Goal: Task Accomplishment & Management: Complete application form

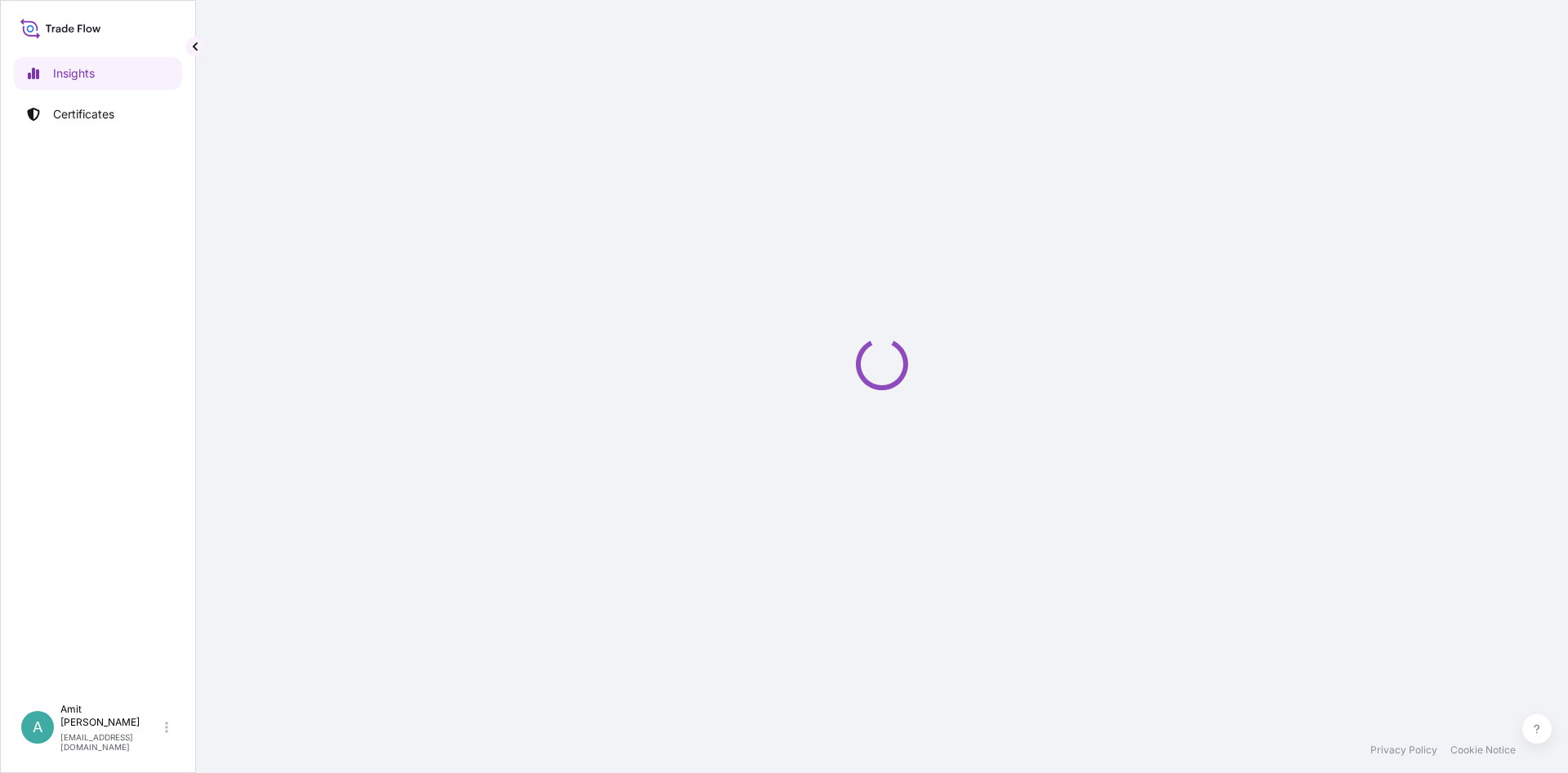
select select "2025"
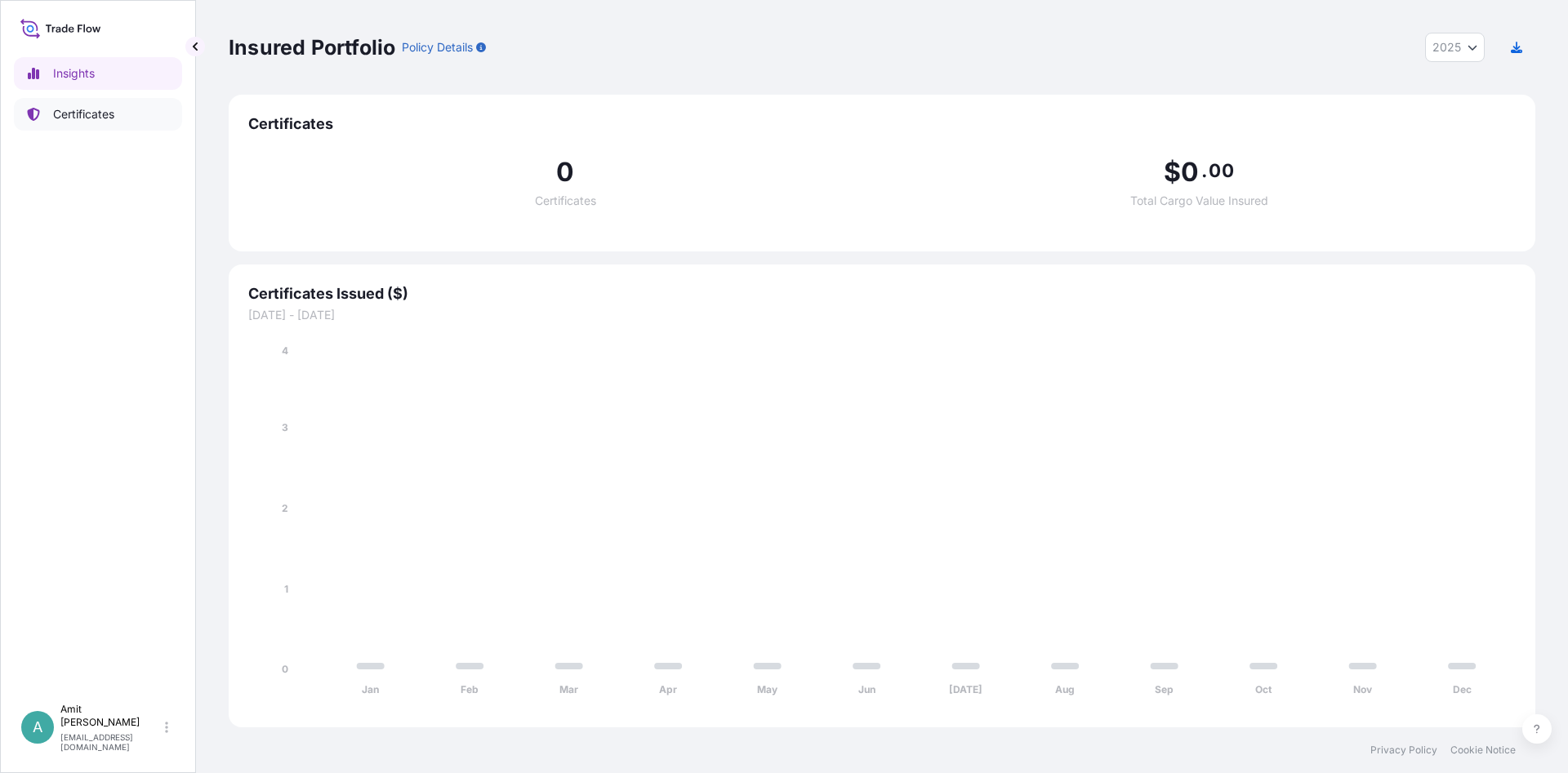
click at [80, 112] on p "Certificates" at bounding box center [83, 115] width 61 height 17
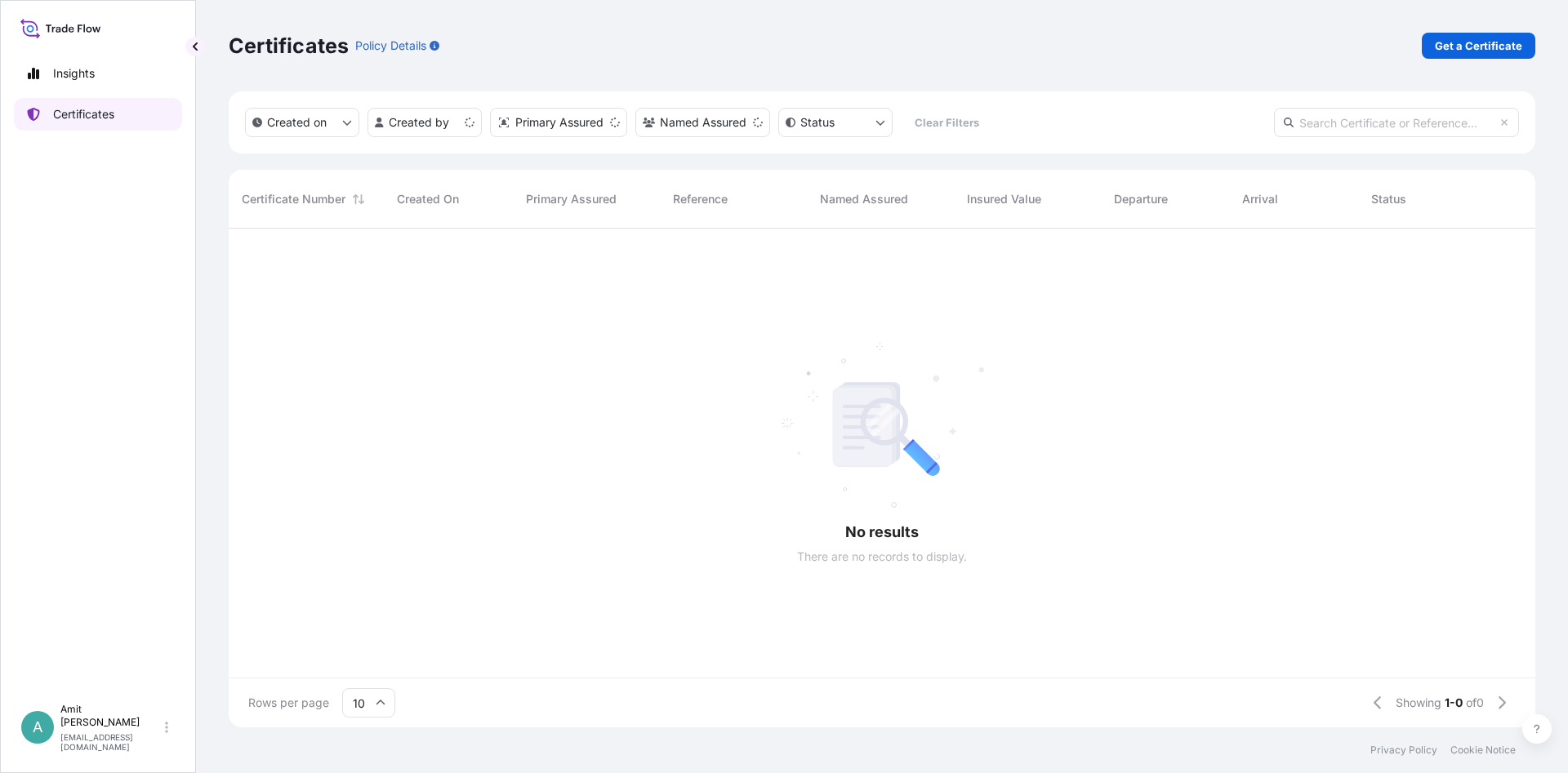
scroll to position [508, 1307]
click at [1490, 53] on p "Get a Certificate" at bounding box center [1479, 45] width 88 height 17
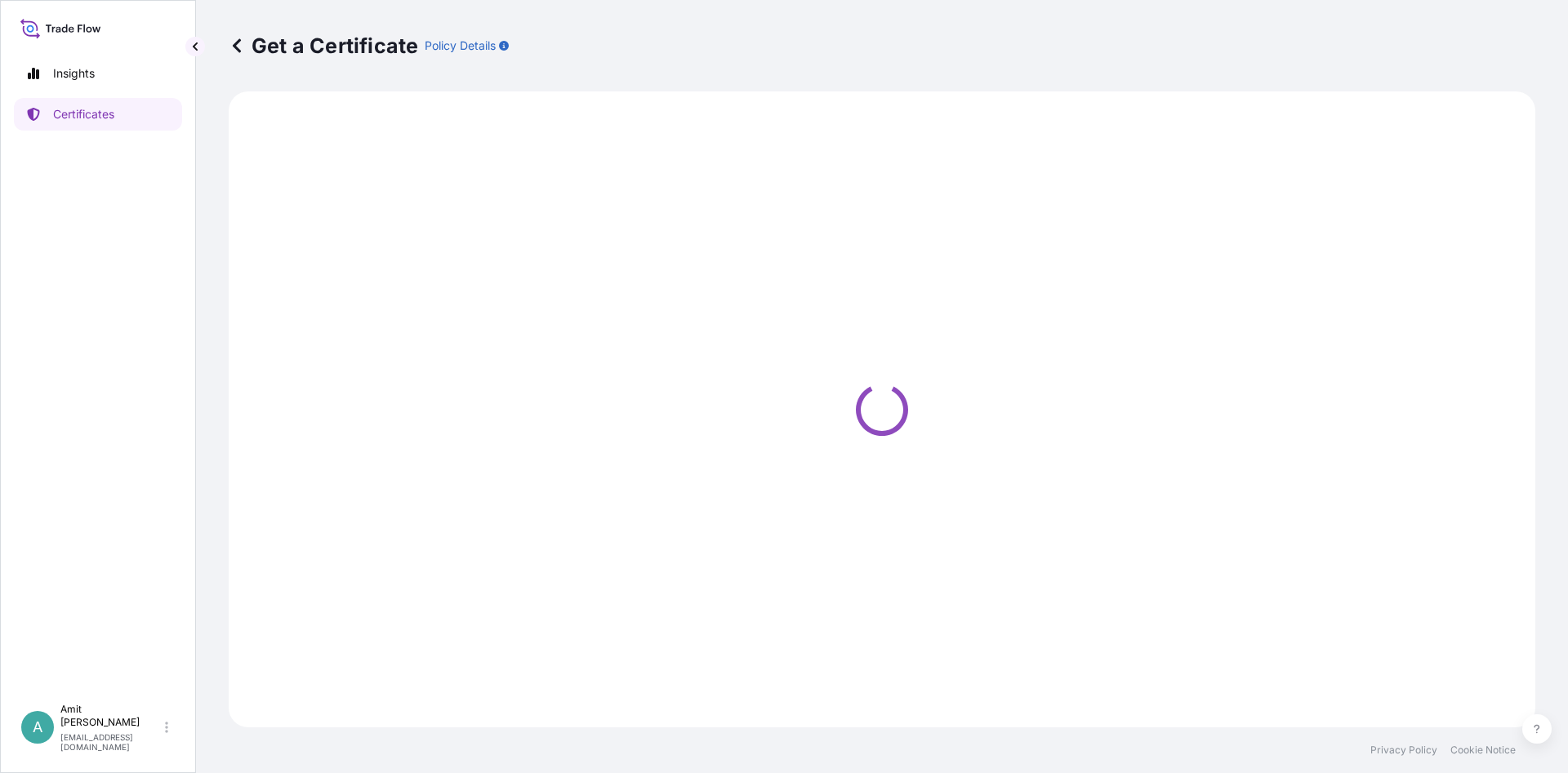
select select "Sea"
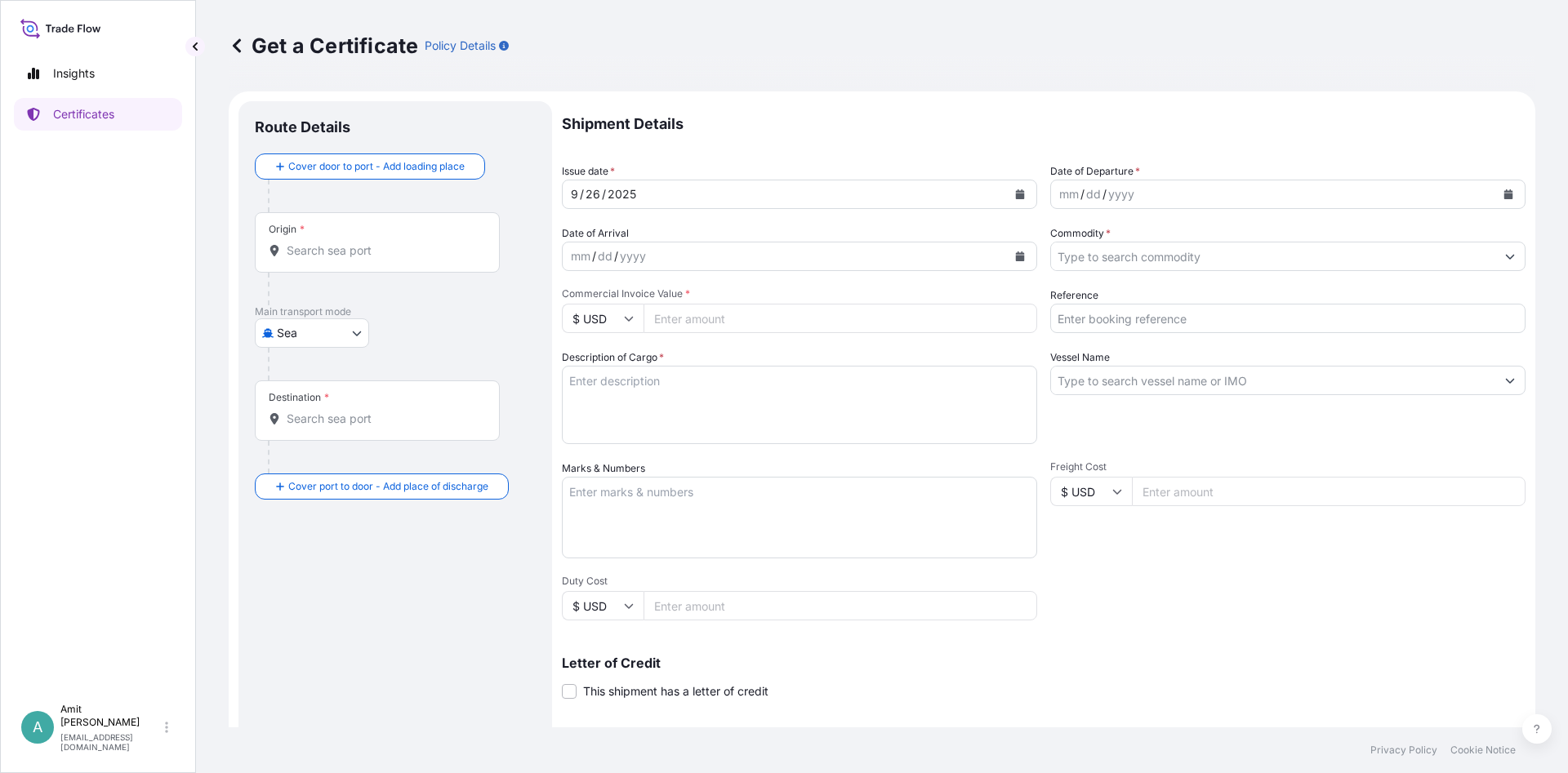
click at [373, 258] on div "Origin *" at bounding box center [377, 242] width 245 height 60
click at [373, 258] on input "Origin *" at bounding box center [382, 251] width 192 height 17
click at [308, 255] on input "Origin * Please select an origin" at bounding box center [382, 251] width 192 height 17
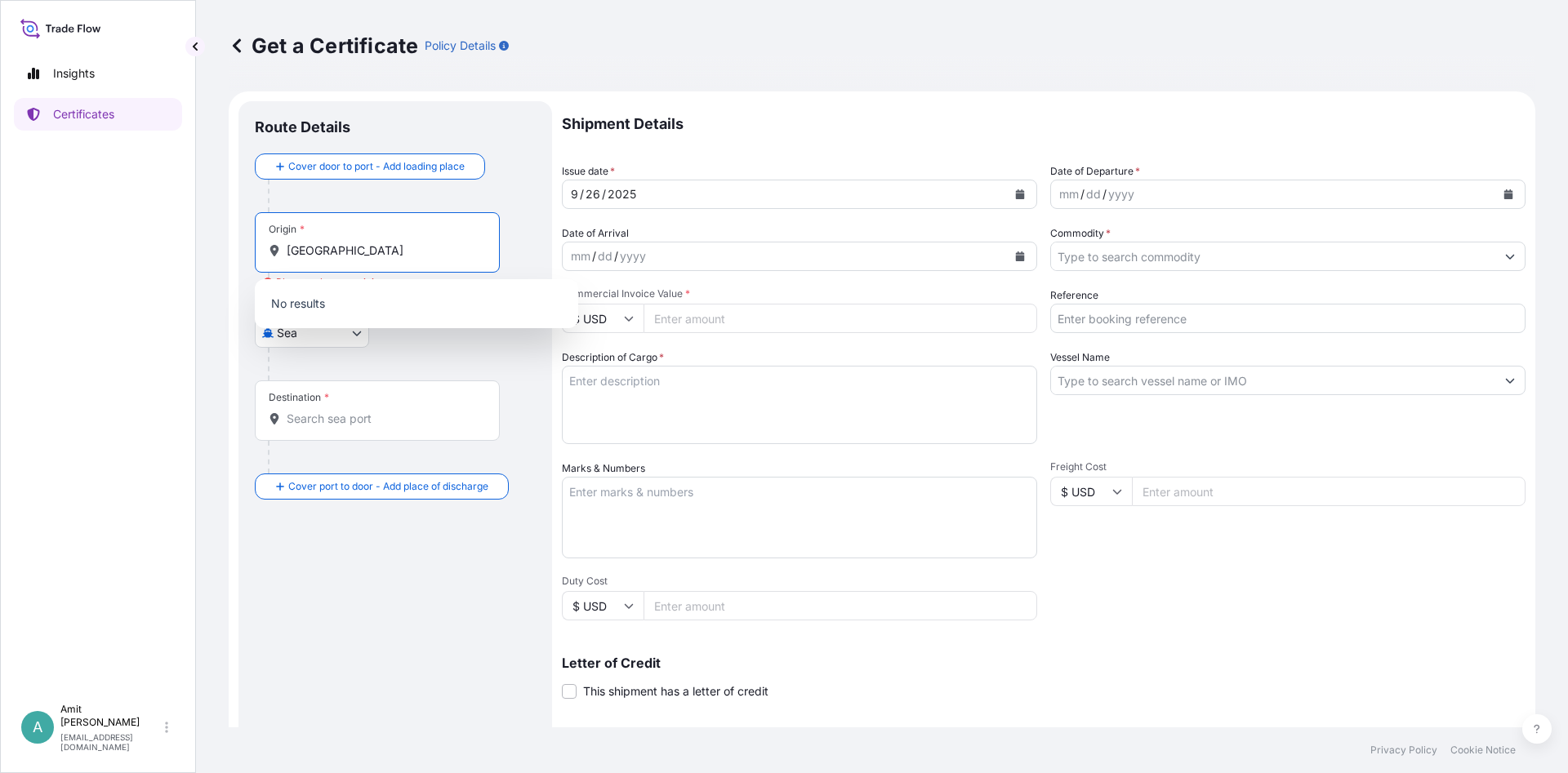
type input "[GEOGRAPHIC_DATA]"
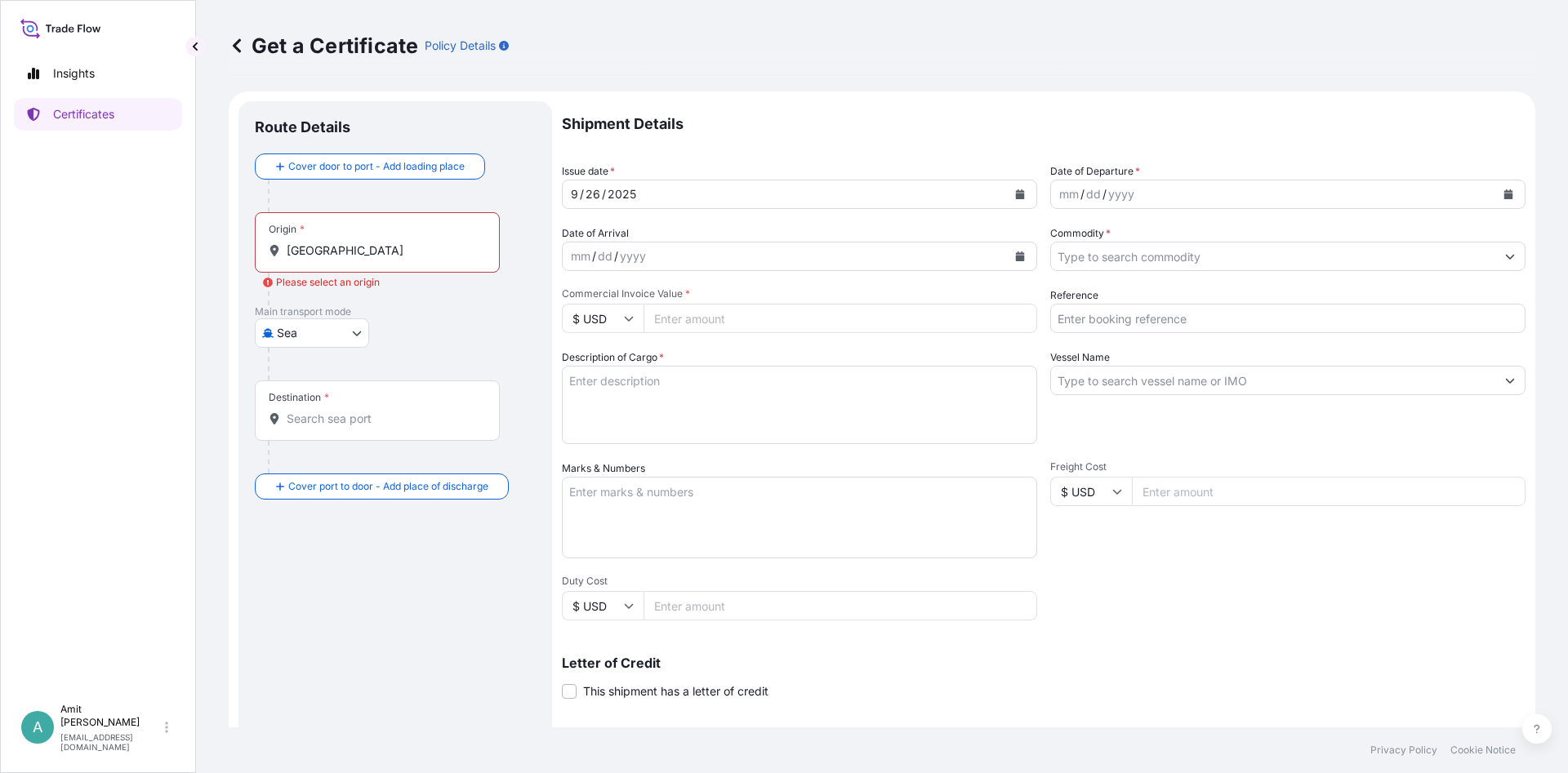
click at [330, 263] on div "Origin * [GEOGRAPHIC_DATA]" at bounding box center [377, 242] width 245 height 60
click at [330, 258] on input "[GEOGRAPHIC_DATA]" at bounding box center [382, 251] width 192 height 17
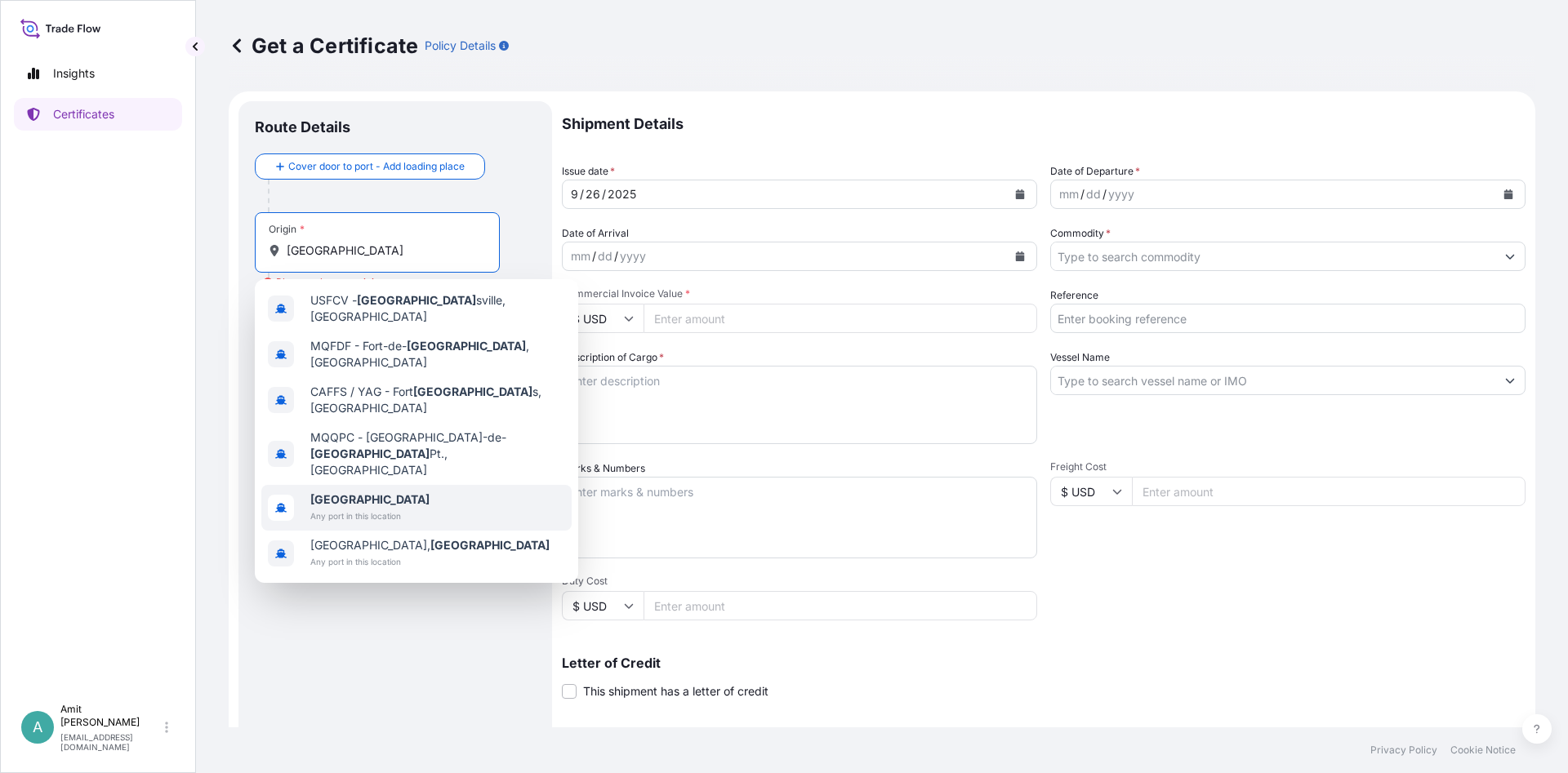
click at [340, 508] on span "Any port in this location" at bounding box center [370, 516] width 119 height 17
type input "[GEOGRAPHIC_DATA]"
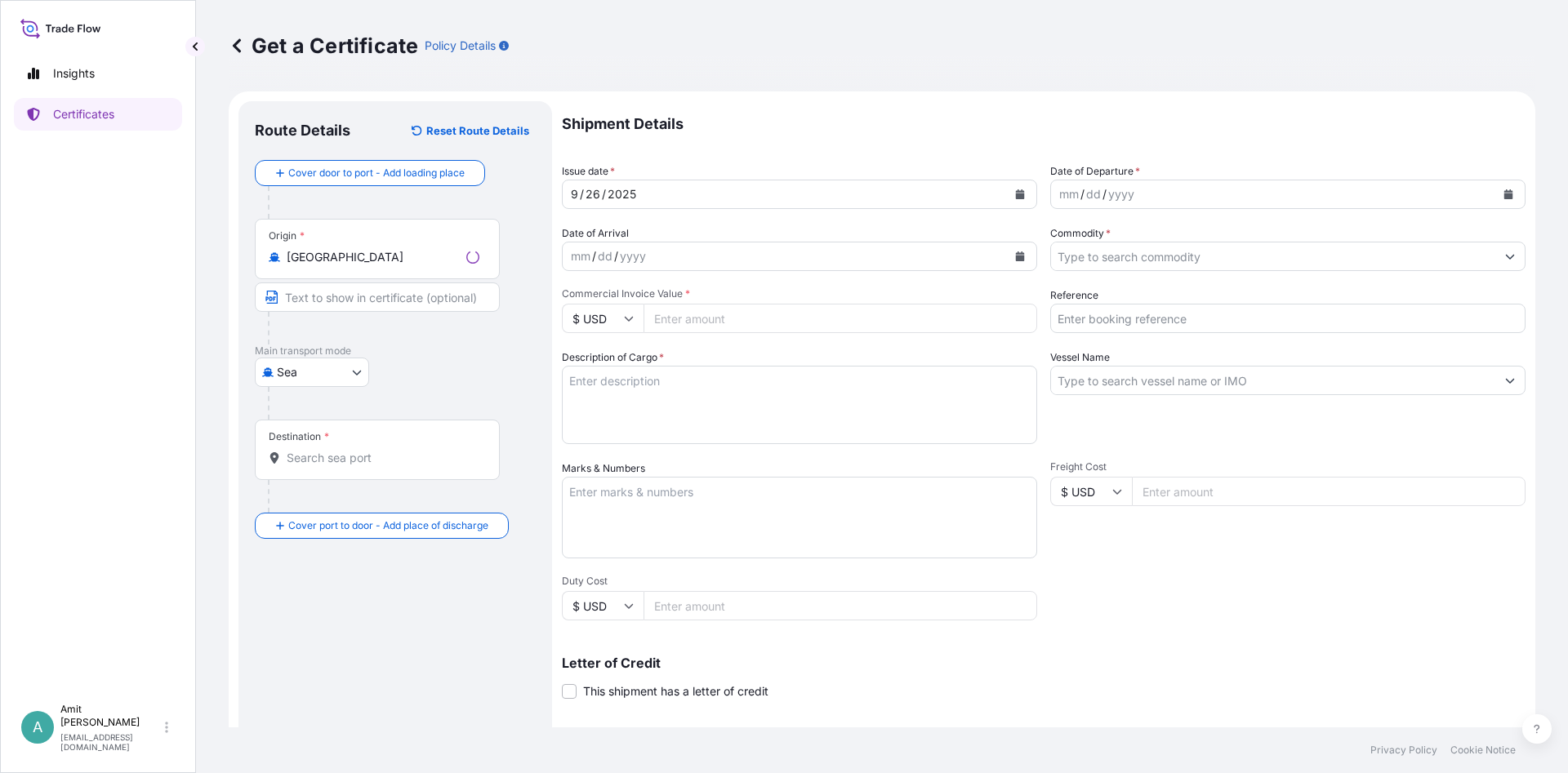
click at [324, 448] on div "Destination *" at bounding box center [377, 449] width 245 height 60
click at [324, 450] on input "Destination *" at bounding box center [382, 458] width 192 height 17
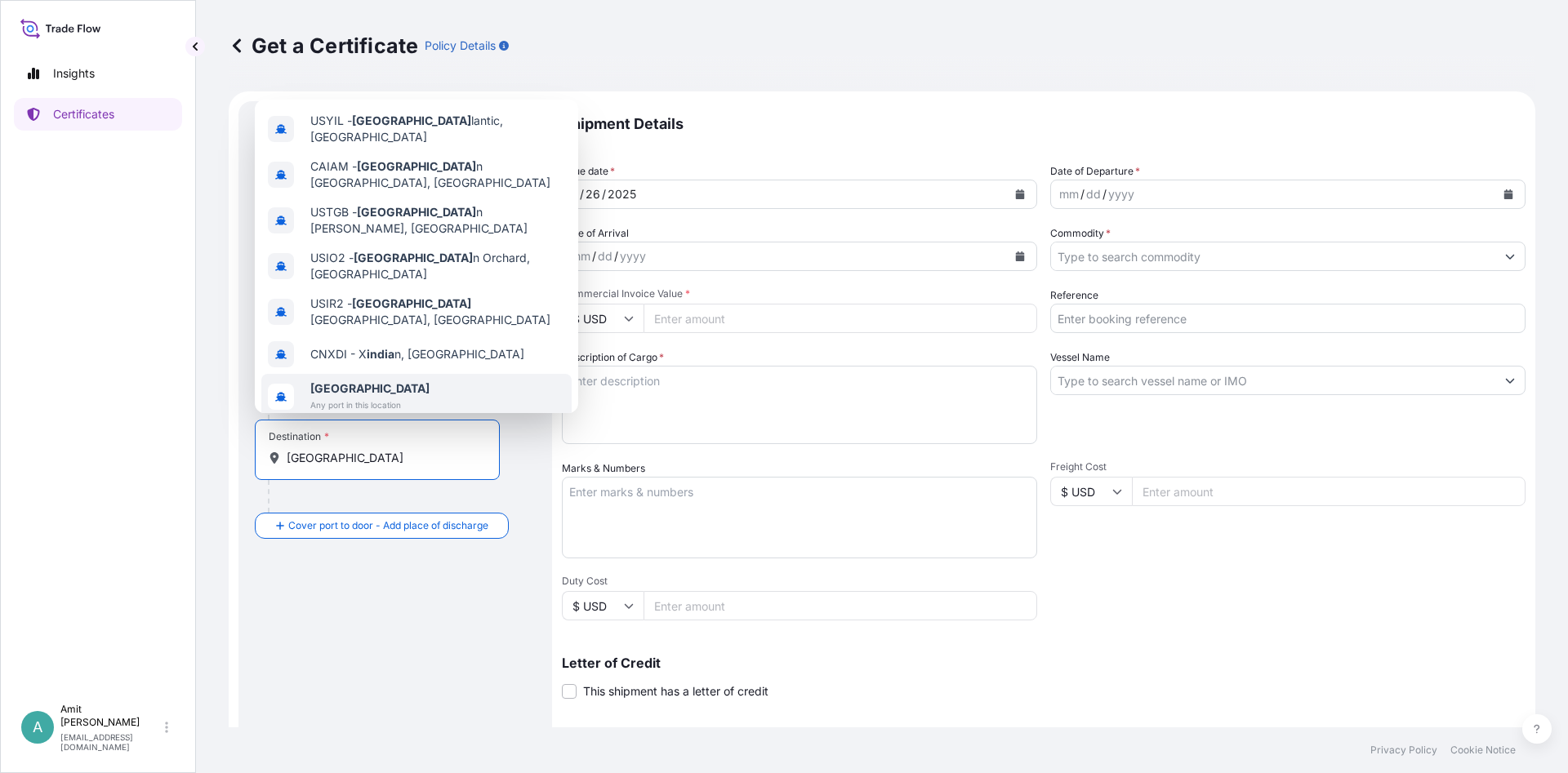
click at [366, 396] on span "Any port in this location" at bounding box center [370, 405] width 119 height 17
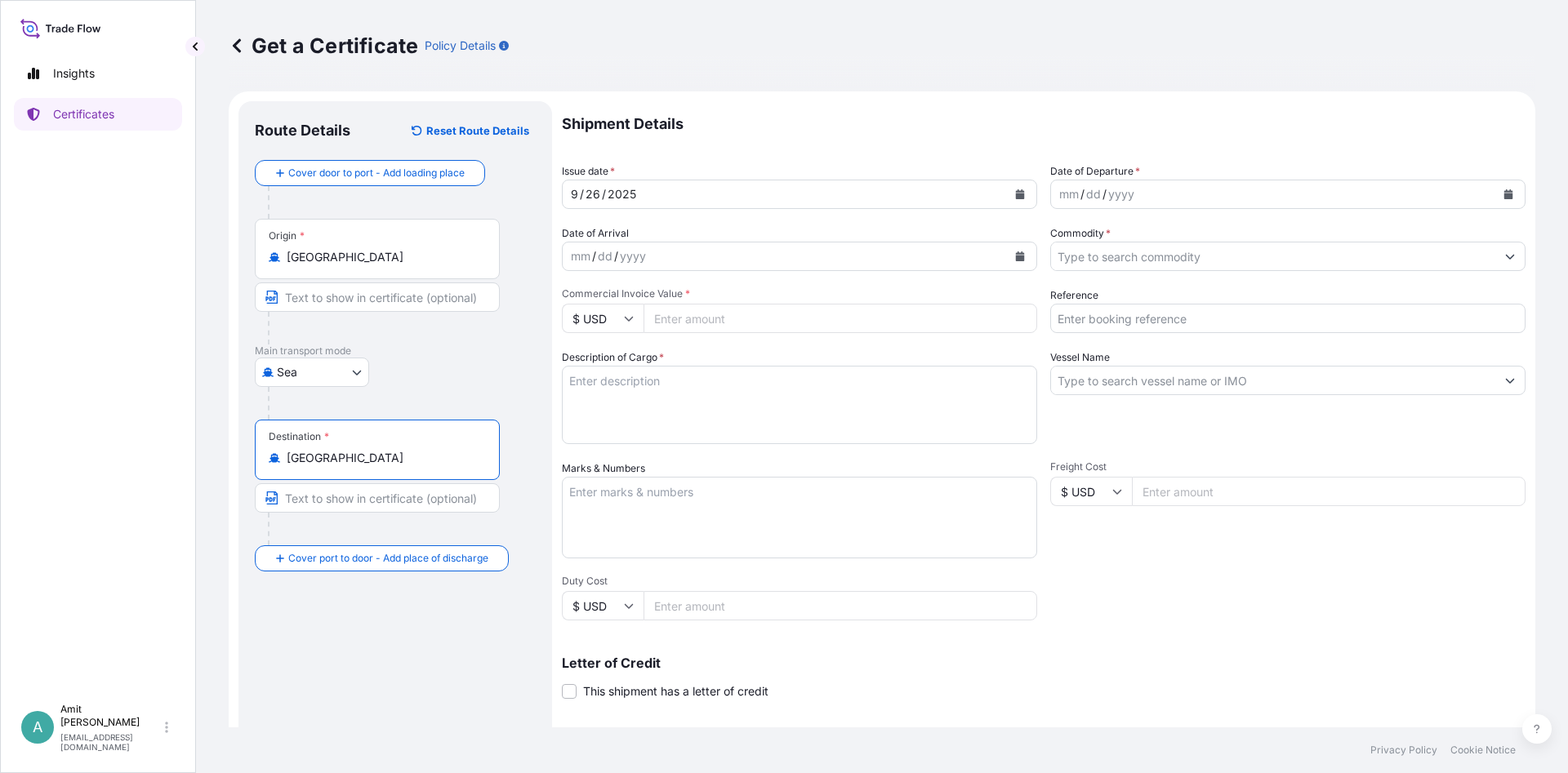
type input "[GEOGRAPHIC_DATA]"
click at [672, 189] on div "[DATE]" at bounding box center [785, 194] width 444 height 30
click at [1021, 191] on icon "Calendar" at bounding box center [1020, 194] width 9 height 10
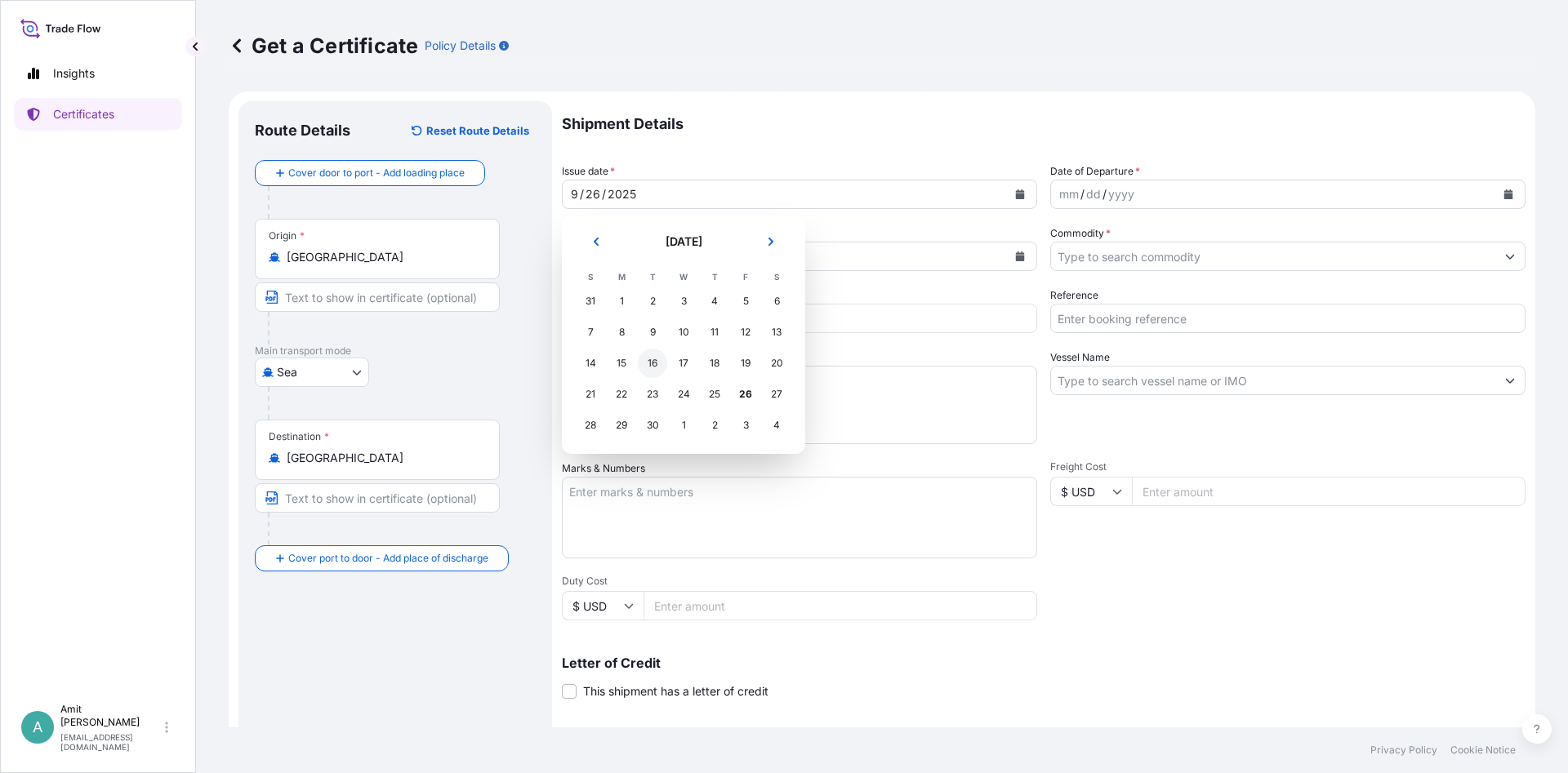
click at [654, 364] on div "16" at bounding box center [653, 363] width 30 height 30
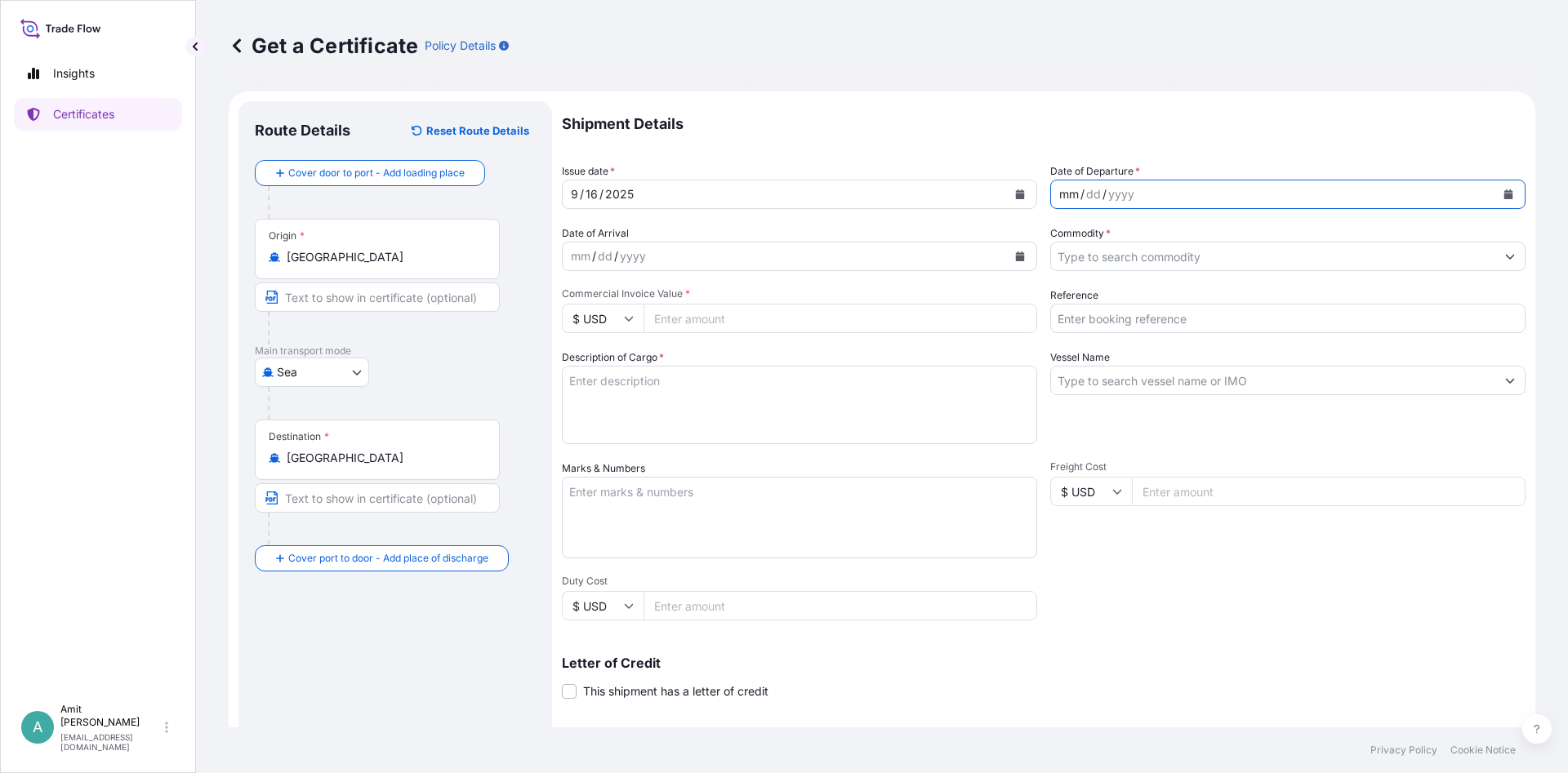
click at [1289, 203] on div "mm / dd / yyyy" at bounding box center [1273, 194] width 444 height 30
click at [1501, 187] on button "Calendar" at bounding box center [1509, 194] width 26 height 26
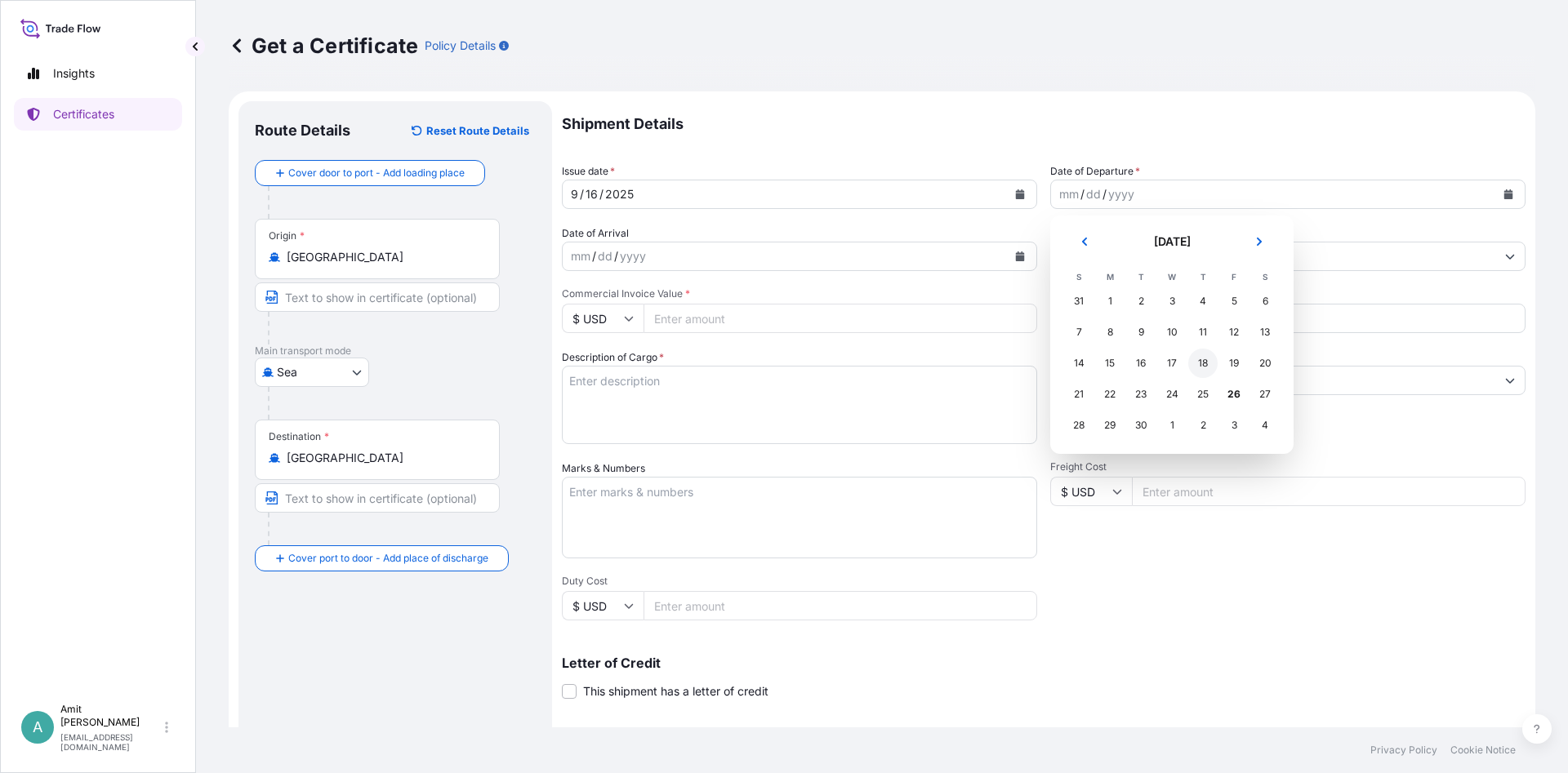
click at [1200, 363] on div "18" at bounding box center [1203, 363] width 30 height 30
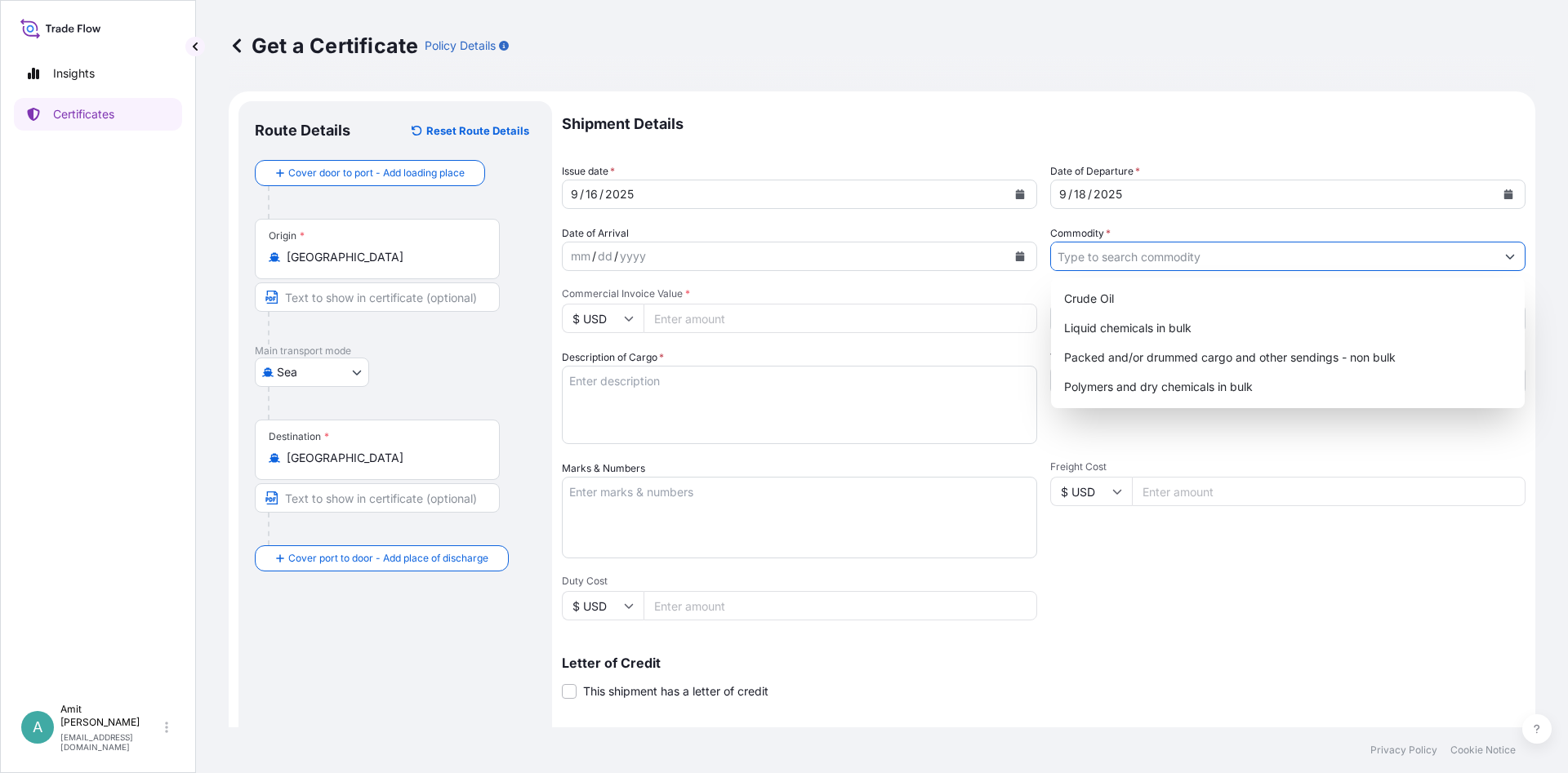
click at [1171, 256] on input "Commodity *" at bounding box center [1273, 257] width 444 height 30
click at [1169, 384] on div "Polymers and dry chemicals in bulk" at bounding box center [1288, 387] width 461 height 30
type input "Polymers and dry chemicals in bulk"
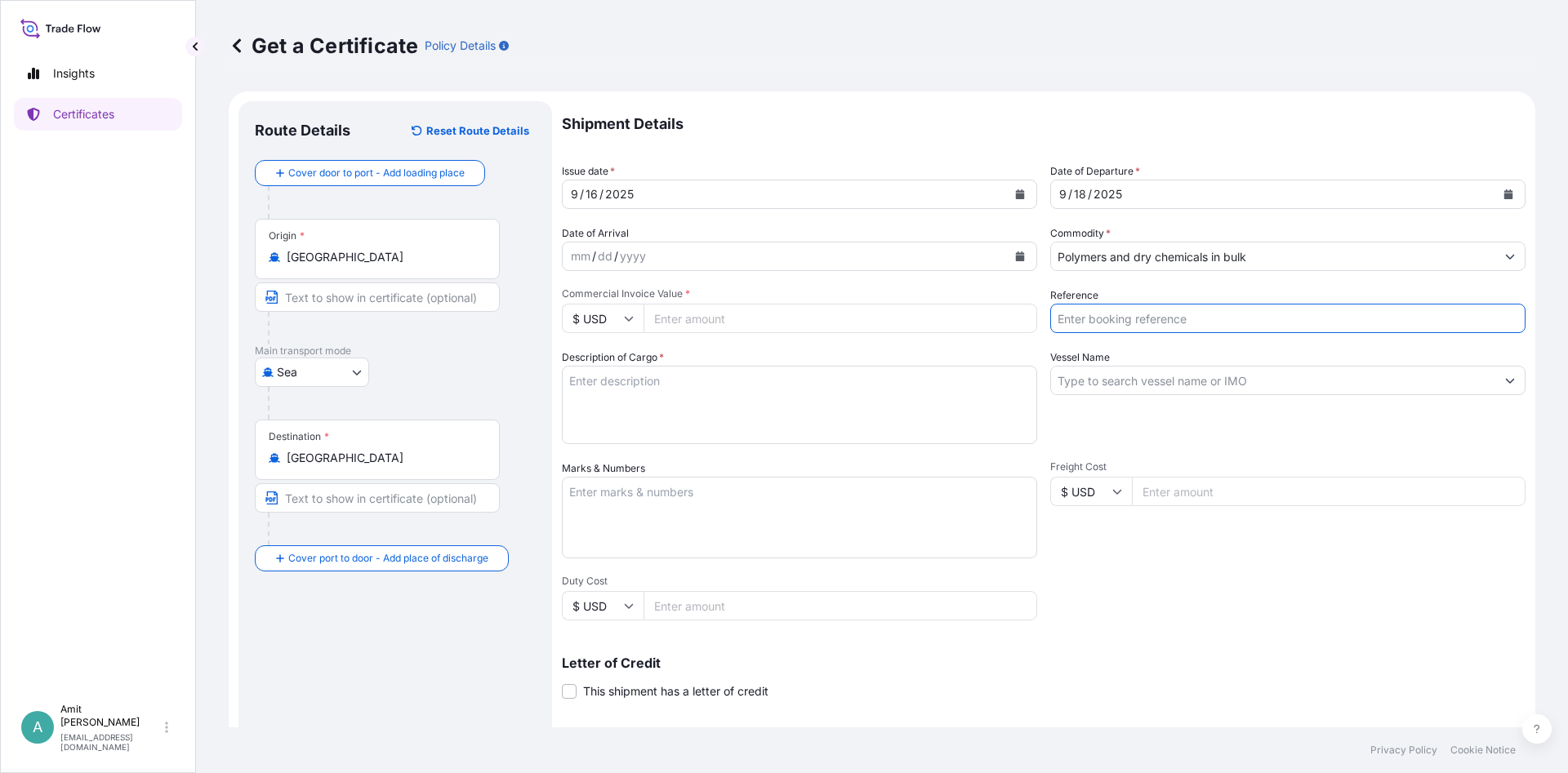
click at [1078, 320] on input "Reference" at bounding box center [1287, 319] width 475 height 30
type input "SO # 5013194802"
click at [651, 321] on input "Commercial Invoice Value *" at bounding box center [840, 319] width 393 height 30
type input "113850"
click at [1295, 382] on input "Vessel Name" at bounding box center [1273, 381] width 444 height 30
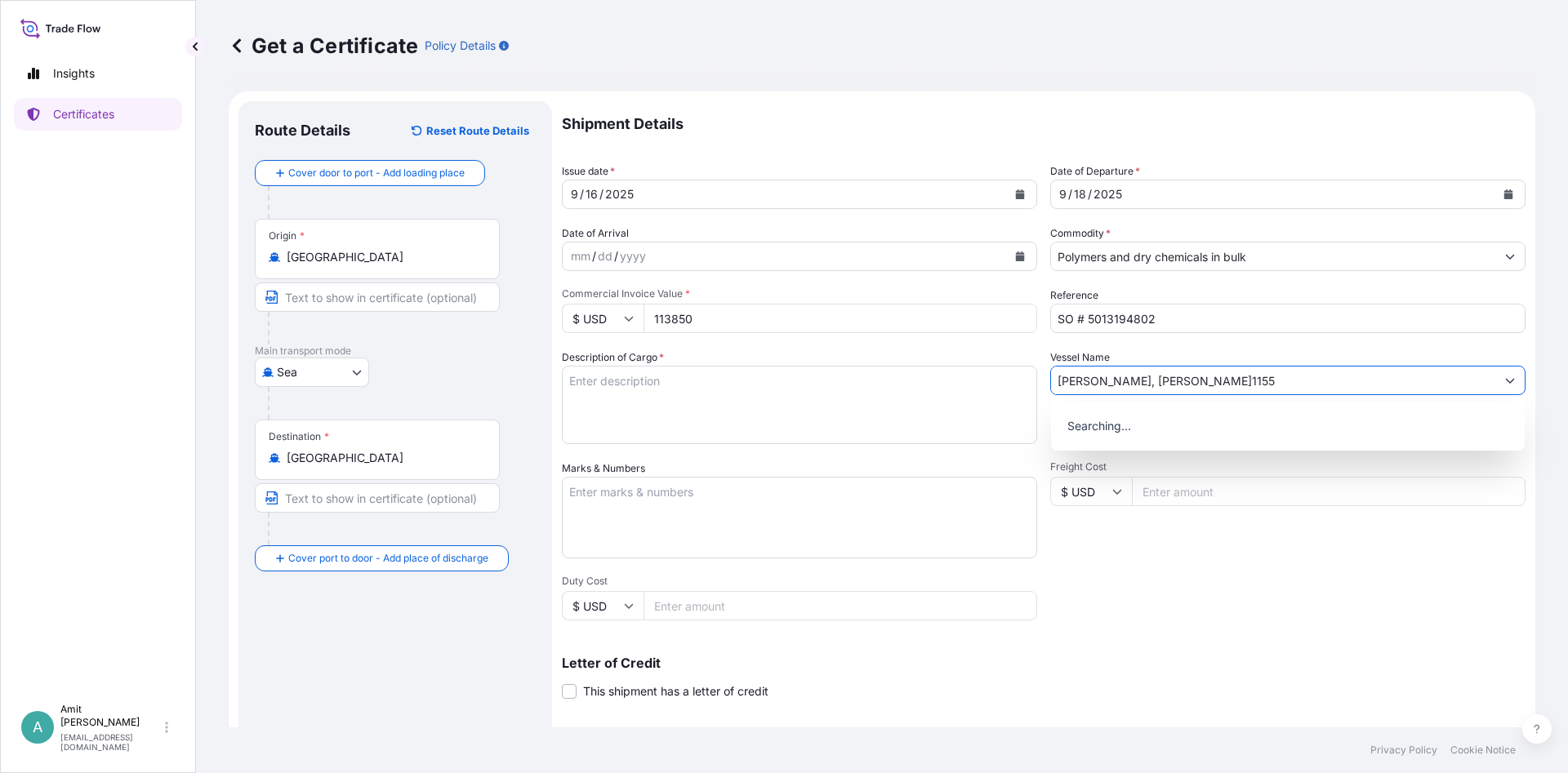
type input "[PERSON_NAME], [PERSON_NAME]1155"
click at [754, 398] on textarea "Description of Cargo *" at bounding box center [799, 405] width 475 height 78
paste textarea "99 MT OF LUPOLEN 2420F"
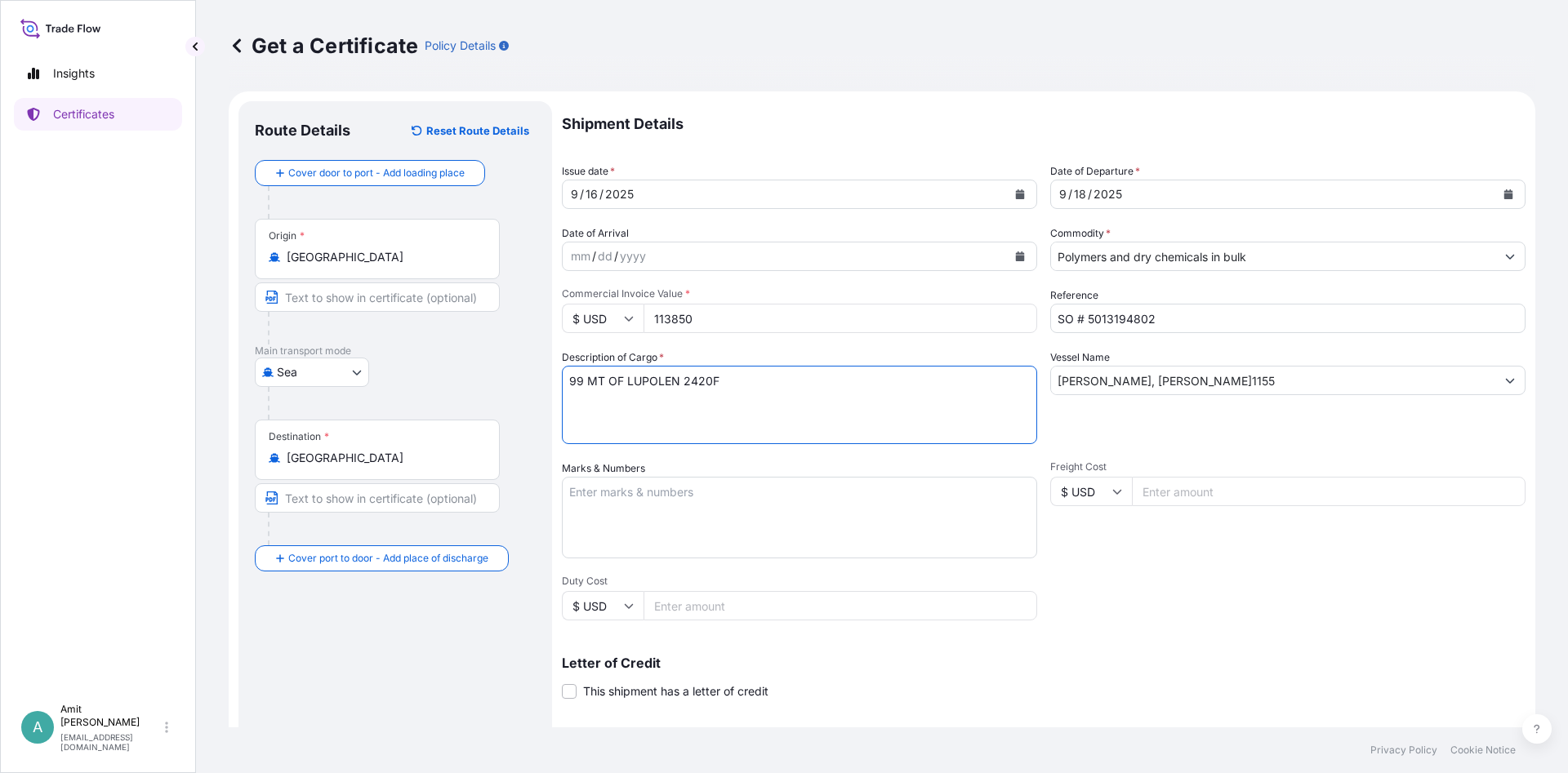
click at [585, 382] on textarea "99 MT OF LUPOLEN 2420F" at bounding box center [799, 405] width 475 height 78
click at [620, 381] on textarea "99.00 MT OF LUPOLEN 2420F" at bounding box center [799, 405] width 475 height 78
click at [758, 381] on textarea "99.00 MTS OF LUPOLEN 2420F" at bounding box center [799, 405] width 475 height 78
click at [762, 410] on textarea "99.00 MTS OF LUPOLEN 2420F" at bounding box center [799, 405] width 475 height 78
paste textarea "AS PER PROFORMA INVOICE NO.5013194802 DTD.[DATE]"
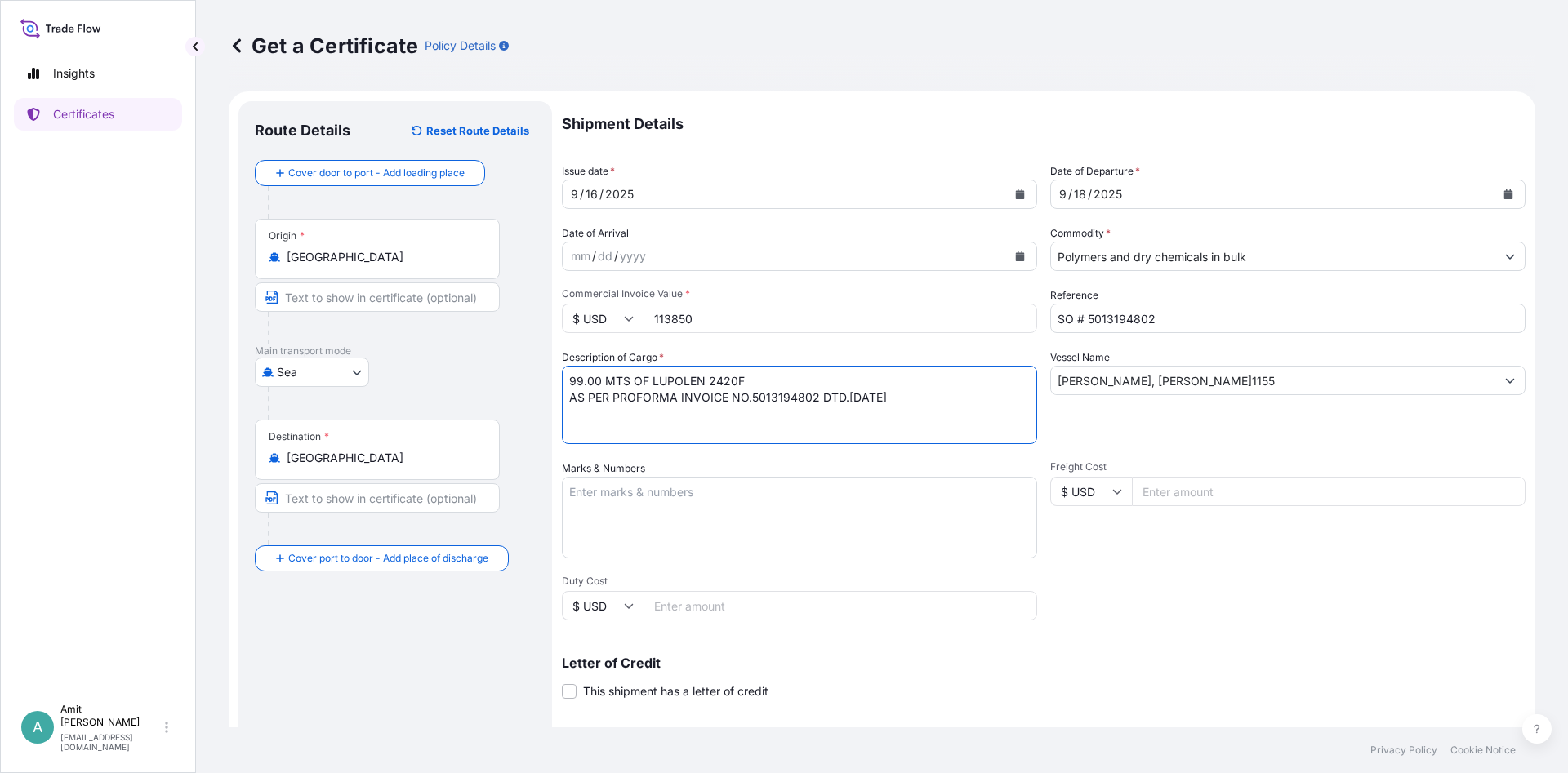
click at [748, 398] on textarea "99.00 MTS OF LUPOLEN 2420F AS PER PROFORMA INVOICE NO.5013194802 DTD.[DATE]" at bounding box center [799, 405] width 475 height 78
type textarea "99.00 MTS OF LUPOLEN 2420F AS PER PROFORMA INVOICE NO. 5013194802 DTD.[DATE]"
click at [1216, 573] on div "Shipment Details Issue date * [DATE] Date of Departure * [DATE] Date of Arrival…" at bounding box center [1043, 491] width 963 height 778
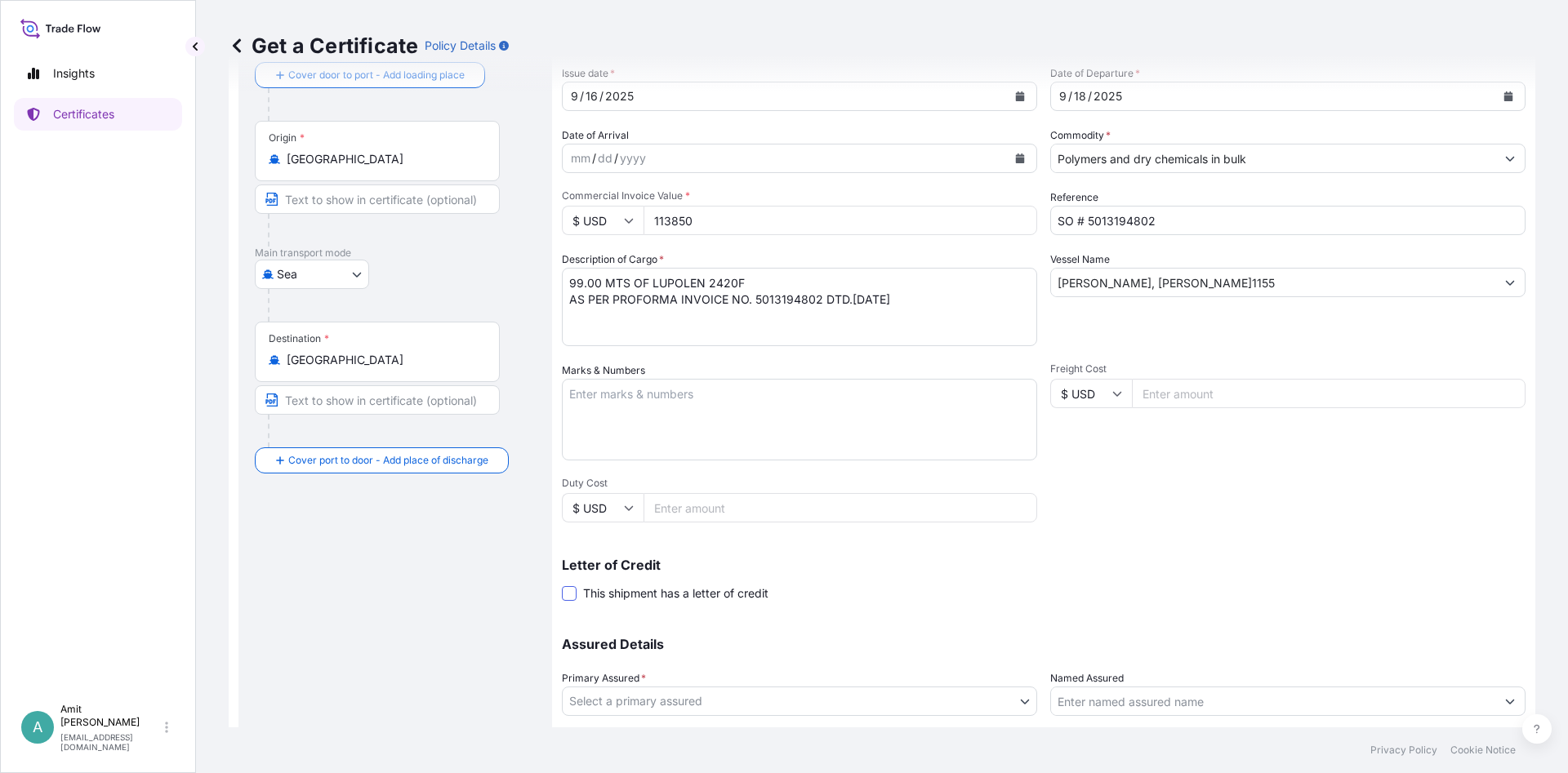
click at [566, 588] on span at bounding box center [569, 594] width 15 height 15
click at [562, 585] on input "This shipment has a letter of credit" at bounding box center [562, 585] width 0 height 0
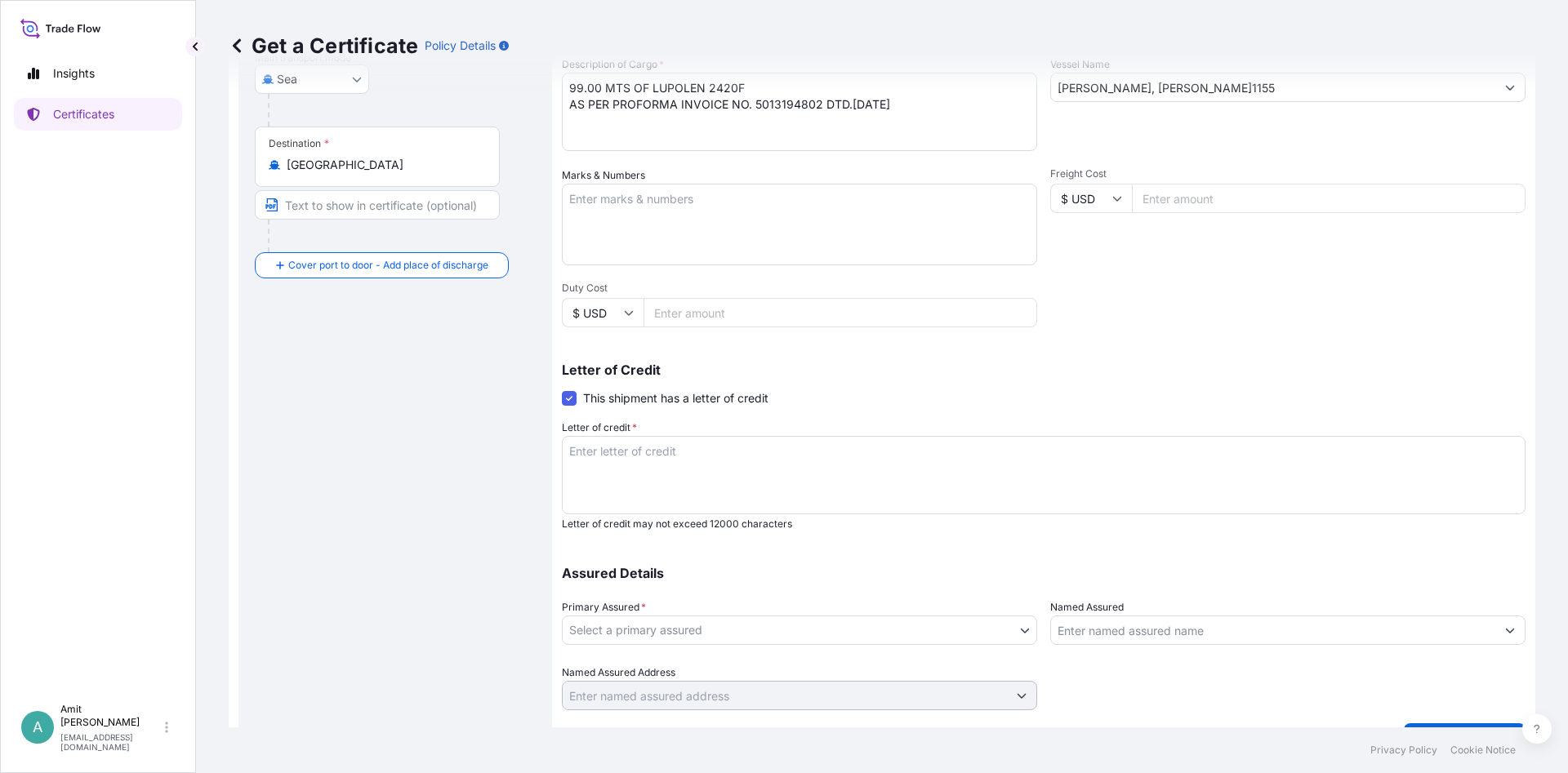
scroll to position [294, 0]
click at [943, 473] on textarea "Letter of credit *" at bounding box center [1043, 474] width 963 height 78
paste textarea "INSURANCE"
click at [682, 468] on textarea "INSURANCE" at bounding box center [1043, 474] width 963 height 78
paste textarea "CERTIFICATE"
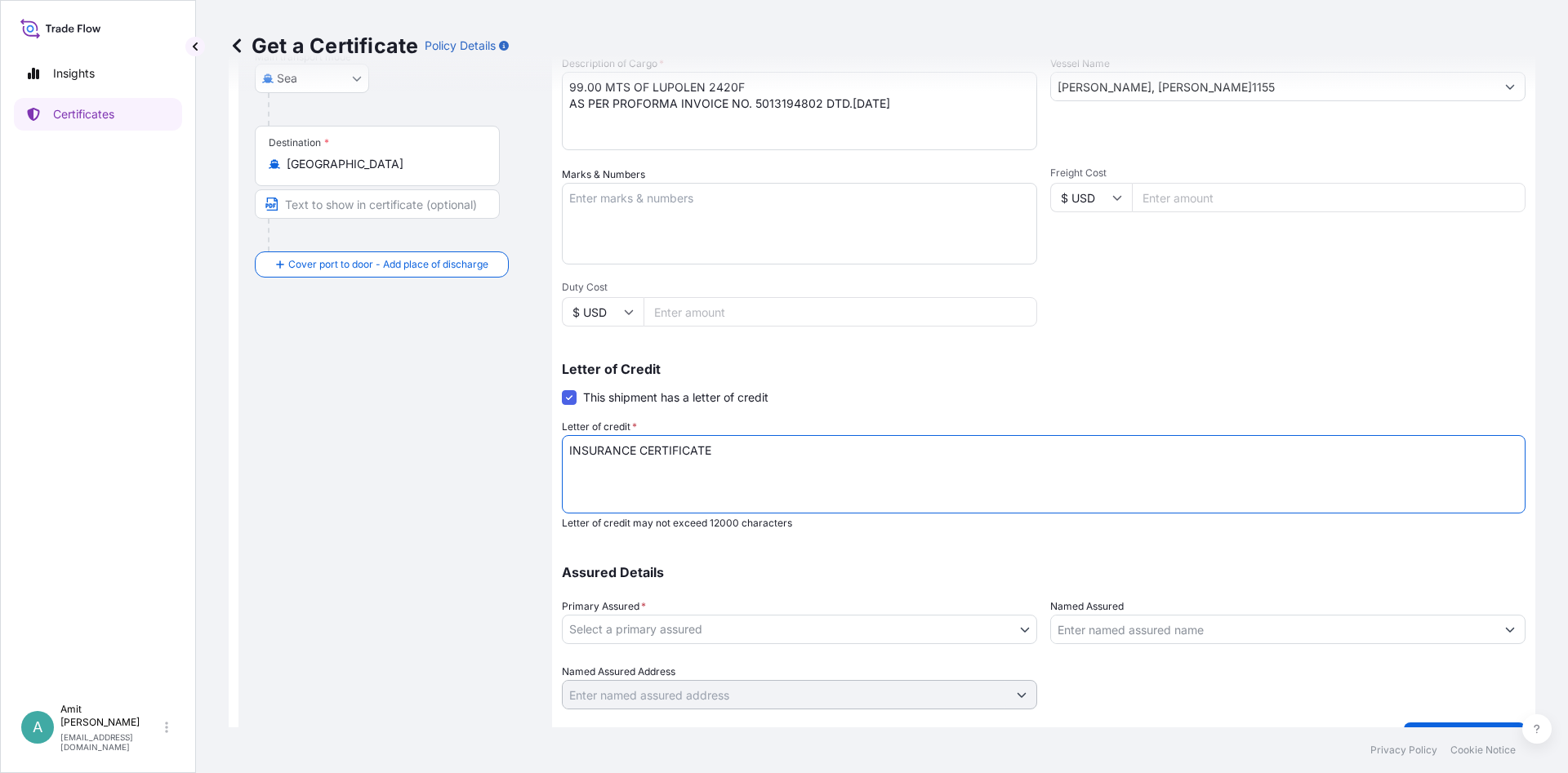
click at [859, 461] on textarea "INSURANCE CERTIFICATE" at bounding box center [1043, 474] width 963 height 78
paste textarea "(X) ISSUED IN NEGOTIABLE FORM FOR FULL CIF VALUE PLUS 10 PERCENT. (X) SHOWING C…"
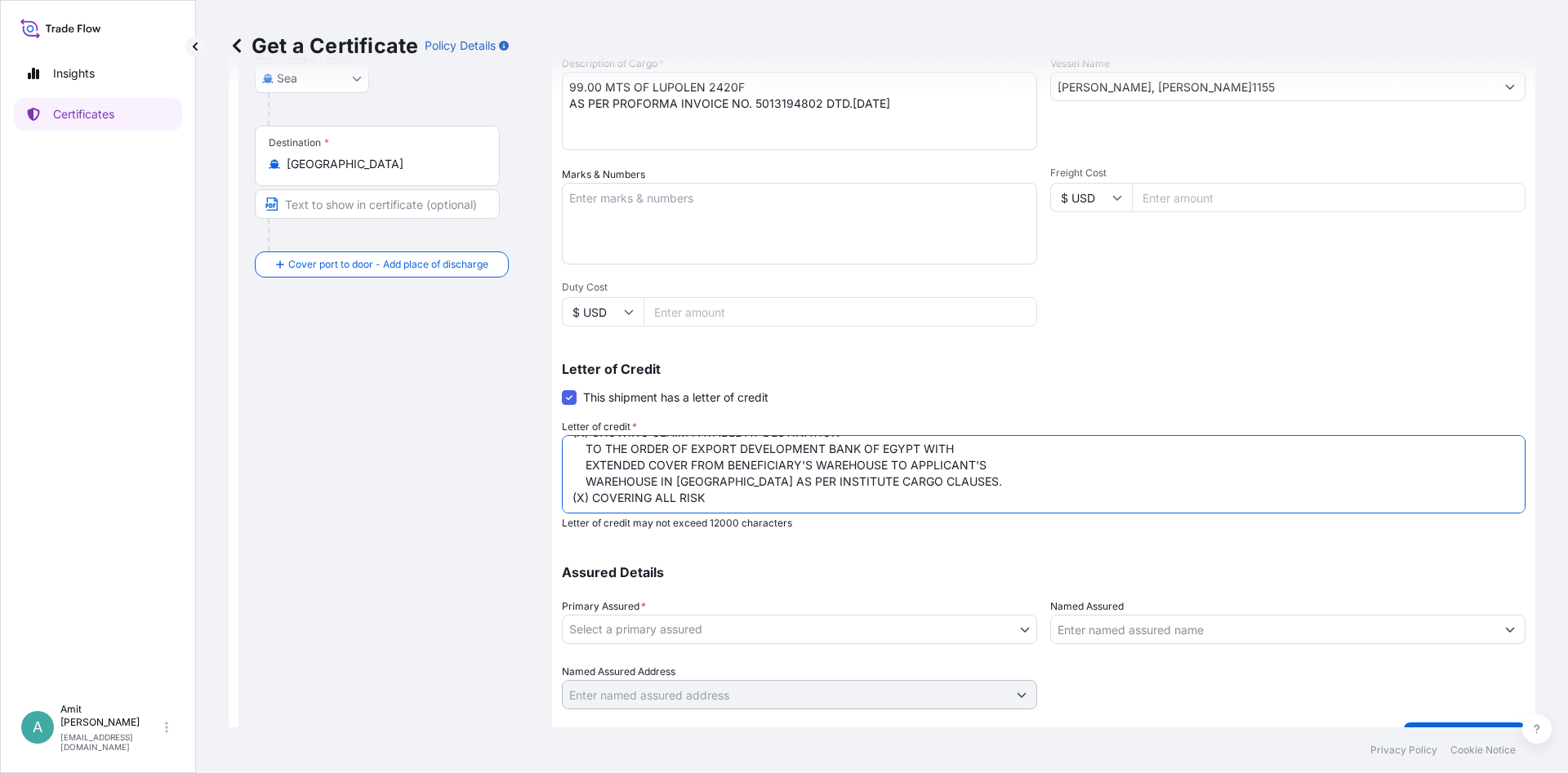
scroll to position [0, 0]
click at [737, 451] on textarea "INSURANCE CERTIFICATE (X) ISSUED IN NEGOTIABLE FORM FOR FULL CIF VALUE PLUS 10 …" at bounding box center [1043, 474] width 963 height 78
click at [1022, 447] on textarea "INSURANCE CERTIFICATE ISSUED IN NEGOTIABLE FORM FOR FULL CIF VALUE PLUS 10 PERC…" at bounding box center [1043, 474] width 963 height 78
drag, startPoint x: 880, startPoint y: 452, endPoint x: 1001, endPoint y: 454, distance: 121.0
click at [1001, 454] on textarea "INSURANCE CERTIFICATE ISSUED IN NEGOTIABLE FORM FOR FULL CIF VALUE PLUS 10 PERC…" at bounding box center [1043, 474] width 963 height 78
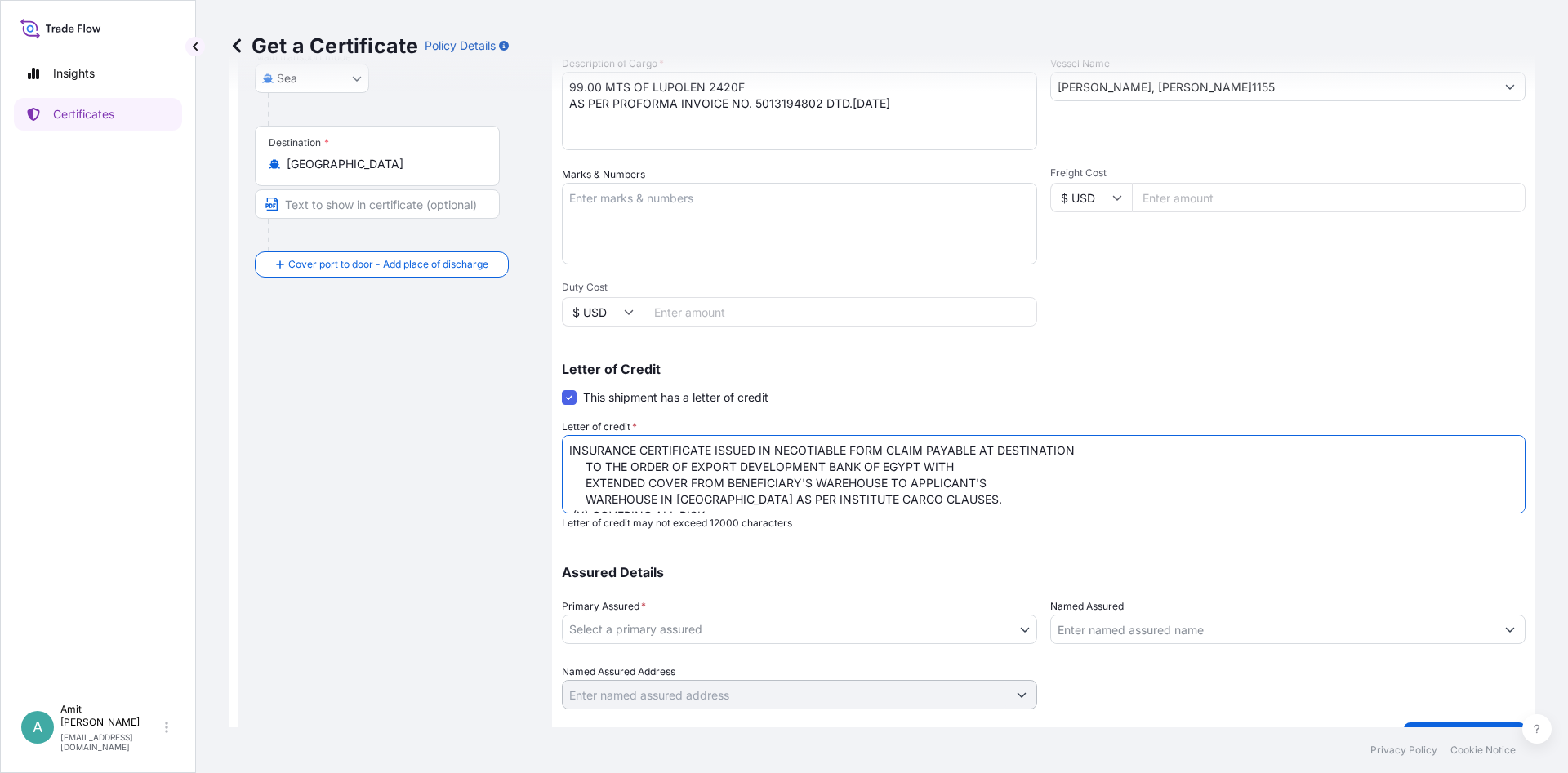
click at [1081, 446] on textarea "INSURANCE CERTIFICATE ISSUED IN NEGOTIABLE FORM CLAIM PAYABLE AT DESTINATION TO…" at bounding box center [1043, 474] width 963 height 78
click at [1454, 451] on textarea "INSURANCE CERTIFICATE ISSUED IN NEGOTIABLE FORM CLAIM PAYABLE AT DESTINATION TO…" at bounding box center [1043, 474] width 963 height 78
click at [915, 466] on textarea "INSURANCE CERTIFICATE ISSUED IN NEGOTIABLE FORM CLAIM PAYABLE AT DESTINATION TO…" at bounding box center [1043, 474] width 963 height 78
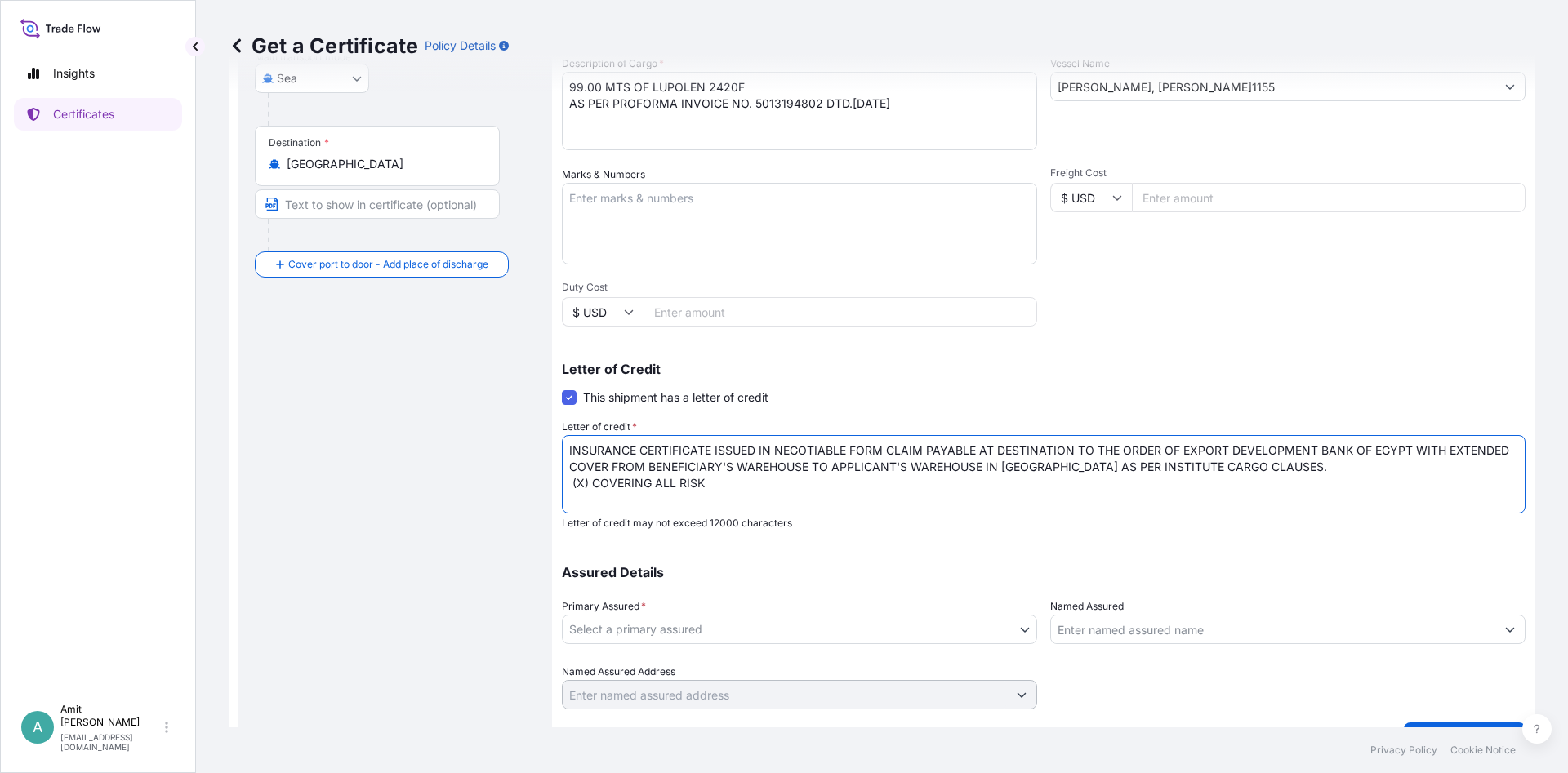
click at [1248, 469] on textarea "INSURANCE CERTIFICATE ISSUED IN NEGOTIABLE FORM CLAIM PAYABLE AT DESTINATION TO…" at bounding box center [1043, 474] width 963 height 78
click at [1372, 467] on textarea "INSURANCE CERTIFICATE ISSUED IN NEGOTIABLE FORM CLAIM PAYABLE AT DESTINATION TO…" at bounding box center [1043, 474] width 963 height 78
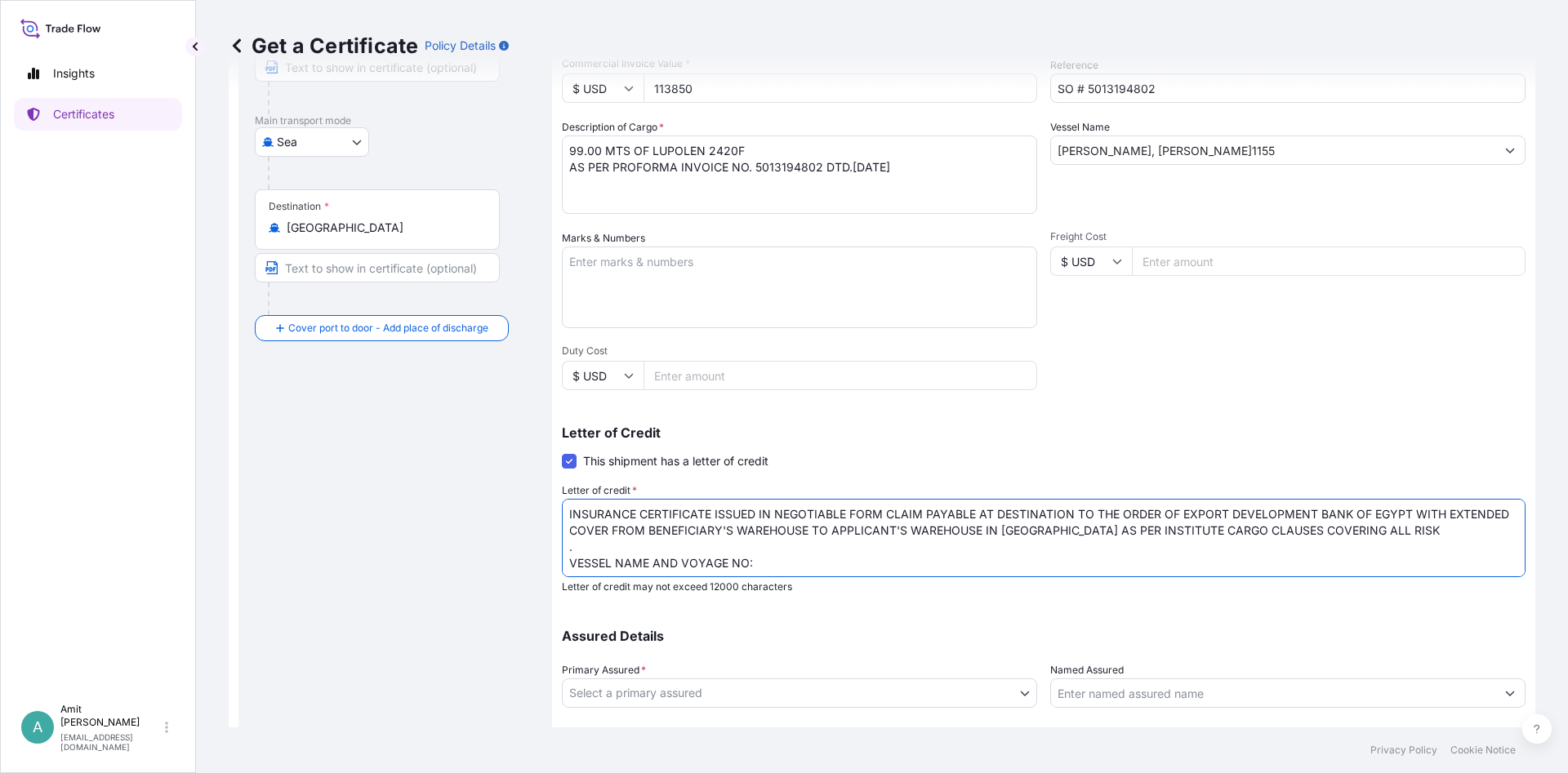
scroll to position [196, 0]
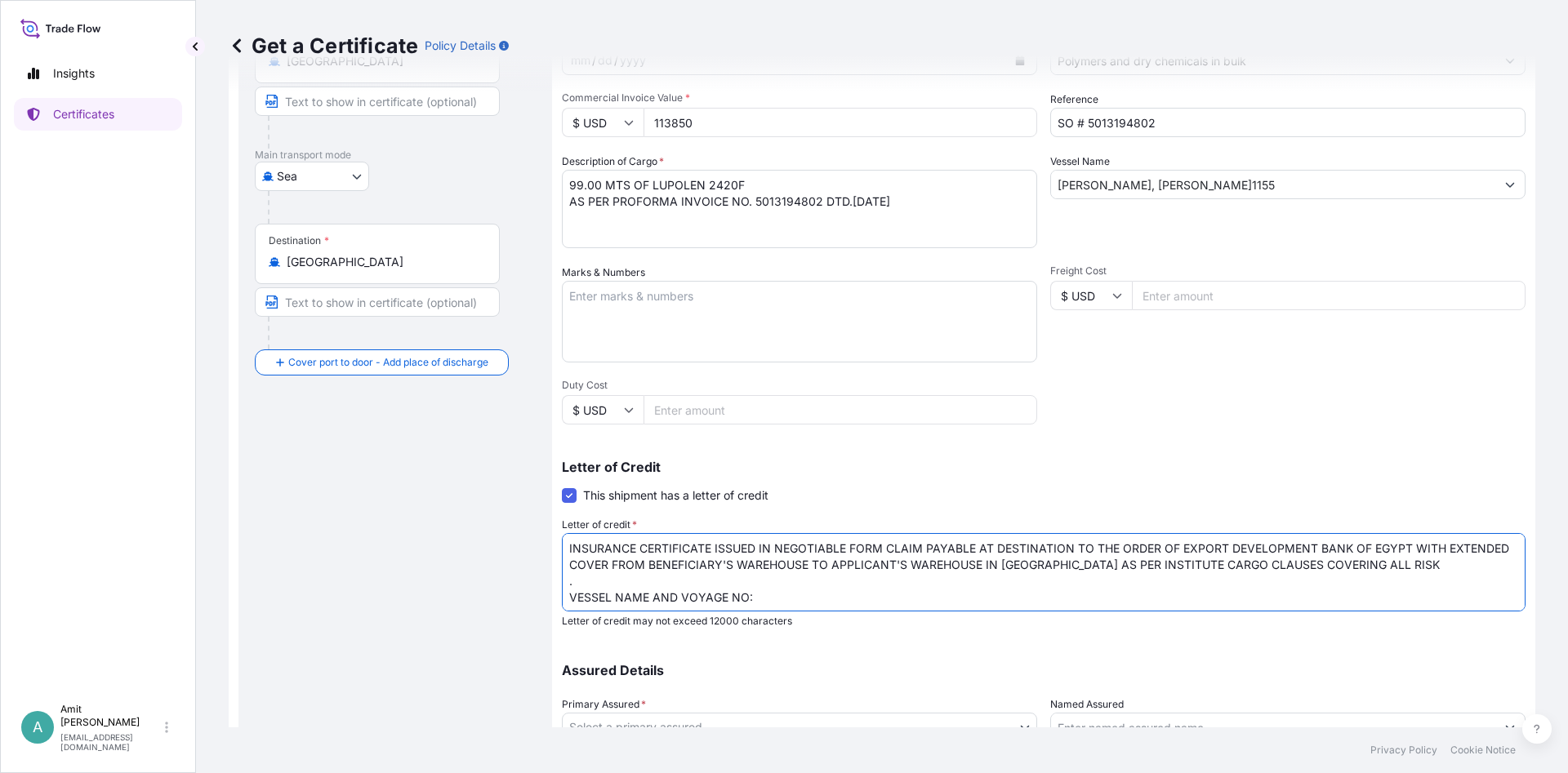
drag, startPoint x: 1155, startPoint y: 183, endPoint x: 1215, endPoint y: 190, distance: 60.4
click at [1162, 186] on input "[PERSON_NAME], [PERSON_NAME]1155" at bounding box center [1273, 185] width 444 height 30
drag, startPoint x: 1237, startPoint y: 183, endPoint x: 905, endPoint y: 177, distance: 332.1
click at [1051, 177] on input "[PERSON_NAME], [PERSON_NAME]1155" at bounding box center [1273, 185] width 444 height 30
click at [775, 601] on textarea "INSURANCE CERTIFICATE ISSUED IN NEGOTIABLE FORM CLAIM PAYABLE AT DESTINATION TO…" at bounding box center [1043, 571] width 963 height 78
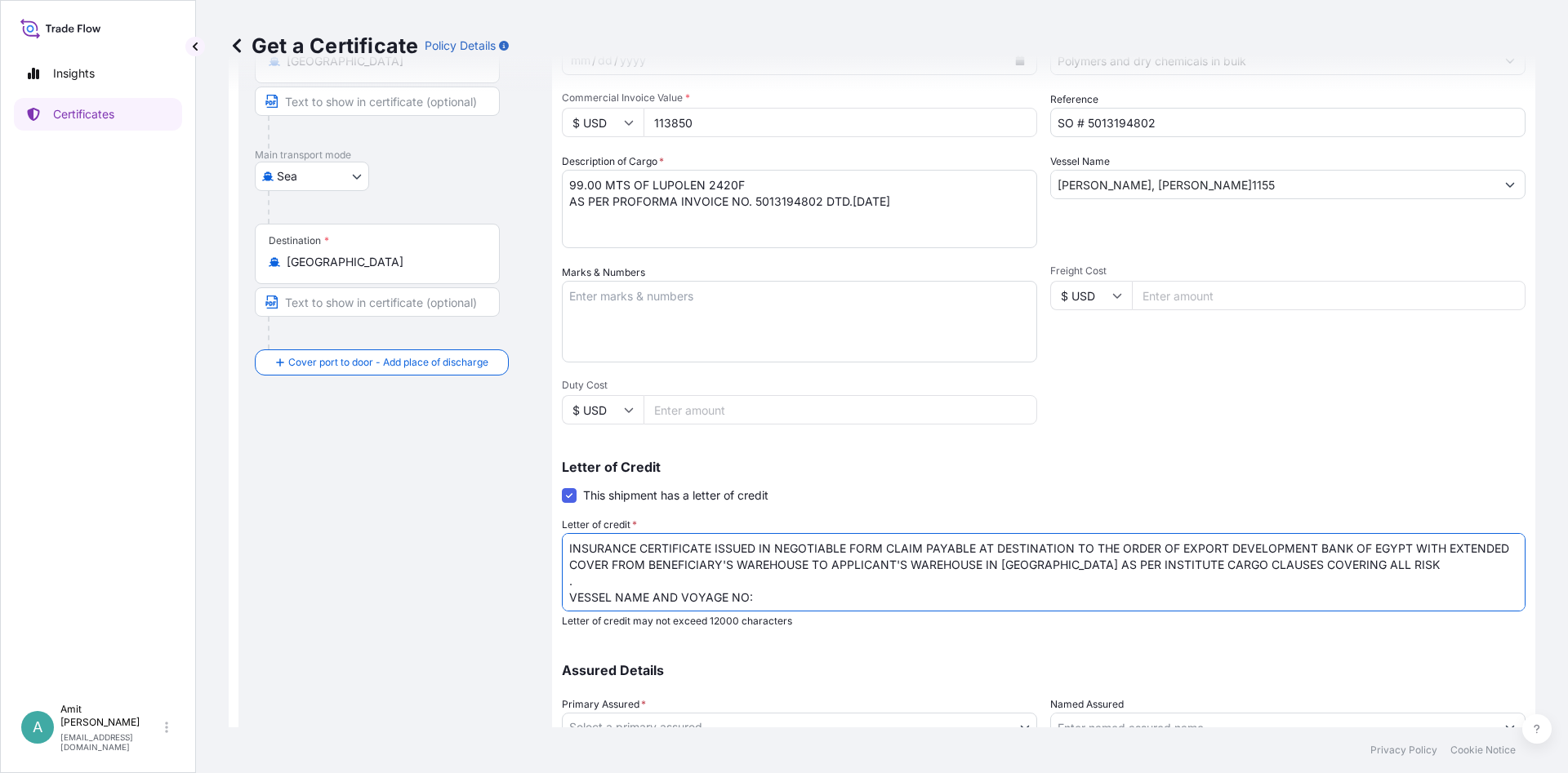
paste textarea "[PERSON_NAME], [PERSON_NAME]1155"
click at [919, 599] on textarea "INSURANCE CERTIFICATE ISSUED IN NEGOTIABLE FORM CLAIM PAYABLE AT DESTINATION TO…" at bounding box center [1043, 571] width 963 height 78
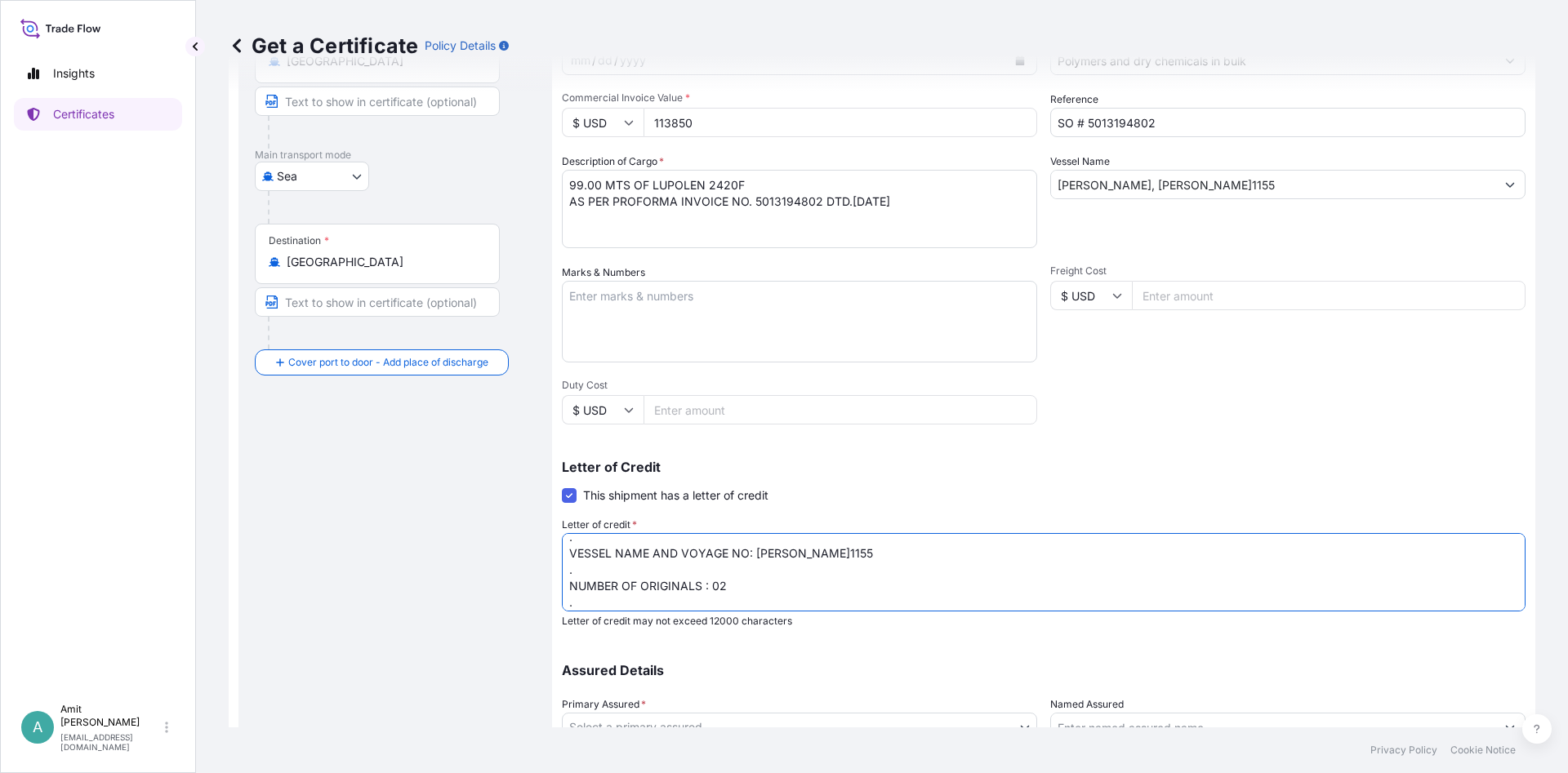
scroll to position [60, 0]
click at [607, 588] on textarea "INSURANCE CERTIFICATE ISSUED IN NEGOTIABLE FORM CLAIM PAYABLE AT DESTINATION TO…" at bounding box center [1043, 571] width 963 height 78
click at [582, 602] on textarea "INSURANCE CERTIFICATE ISSUED IN NEGOTIABLE FORM CLAIM PAYABLE AT DESTINATION TO…" at bounding box center [1043, 571] width 963 height 78
paste textarea "L/C NUMBER: LCI03132025501 AND DATE: 250804, ACID NUMBER: 4862739032025080174, …"
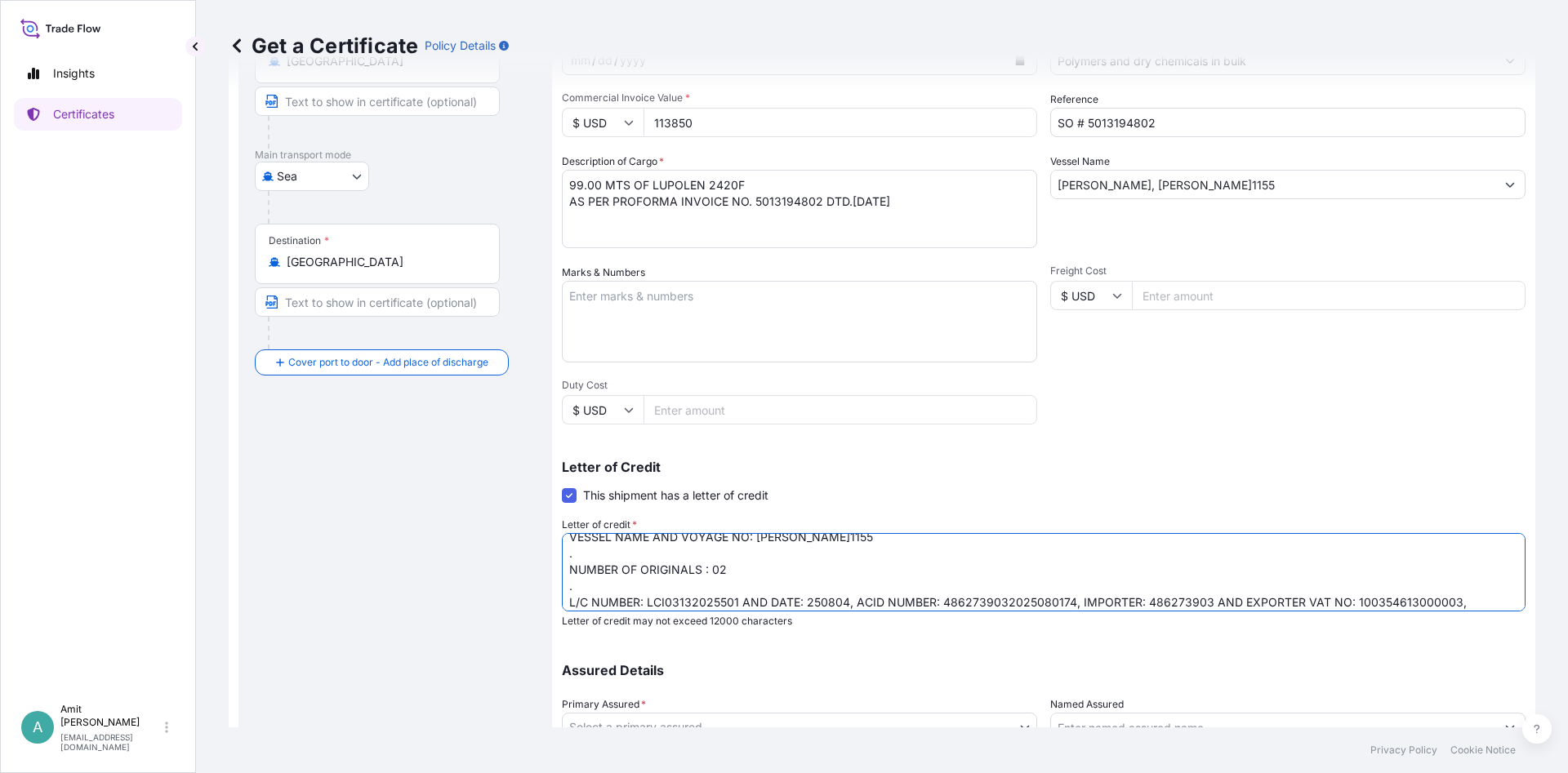
scroll to position [76, 0]
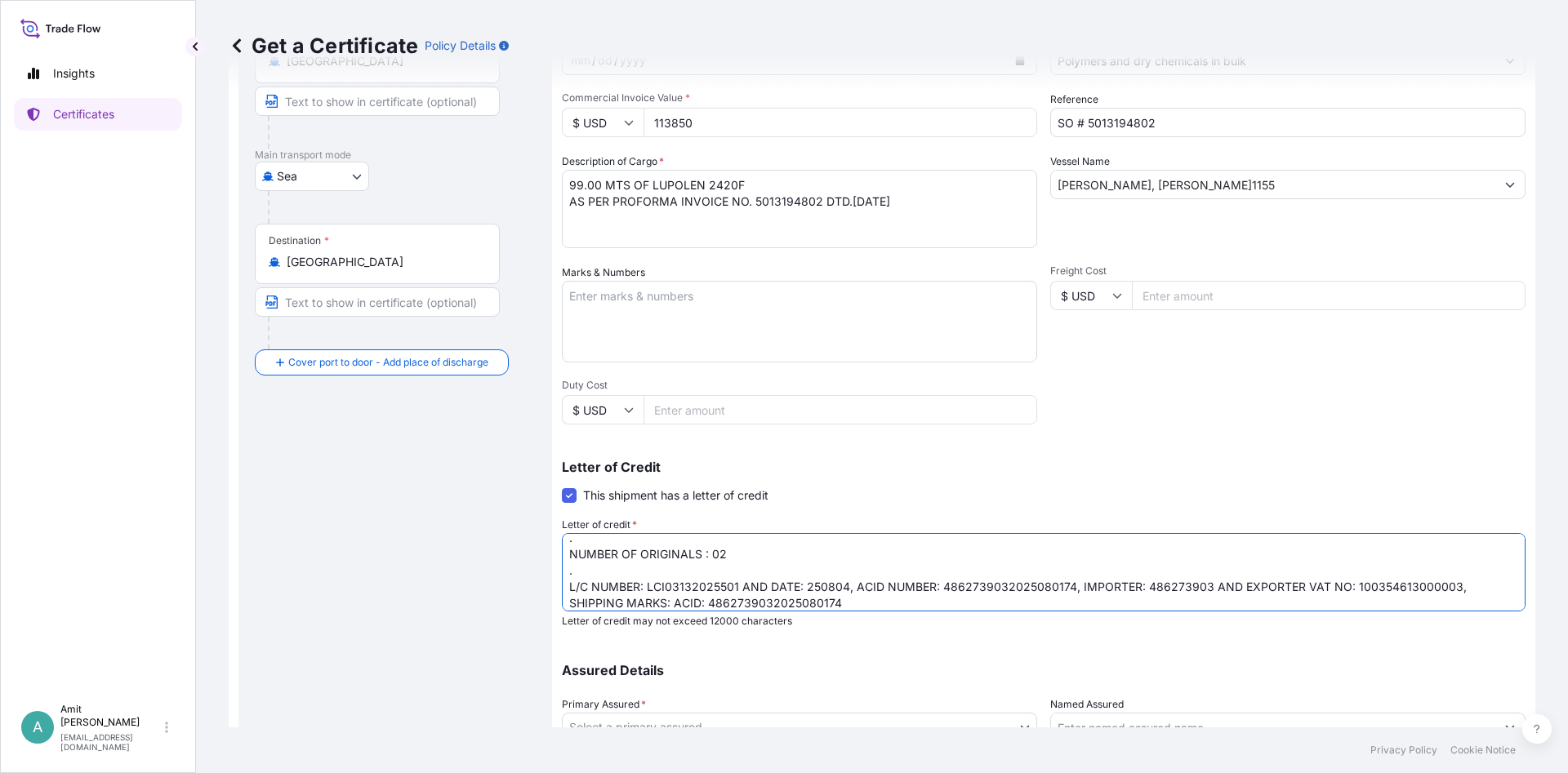
click at [803, 605] on textarea "INSURANCE CERTIFICATE ISSUED IN NEGOTIABLE FORM CLAIM PAYABLE AT DESTINATION TO…" at bounding box center [1043, 571] width 963 height 78
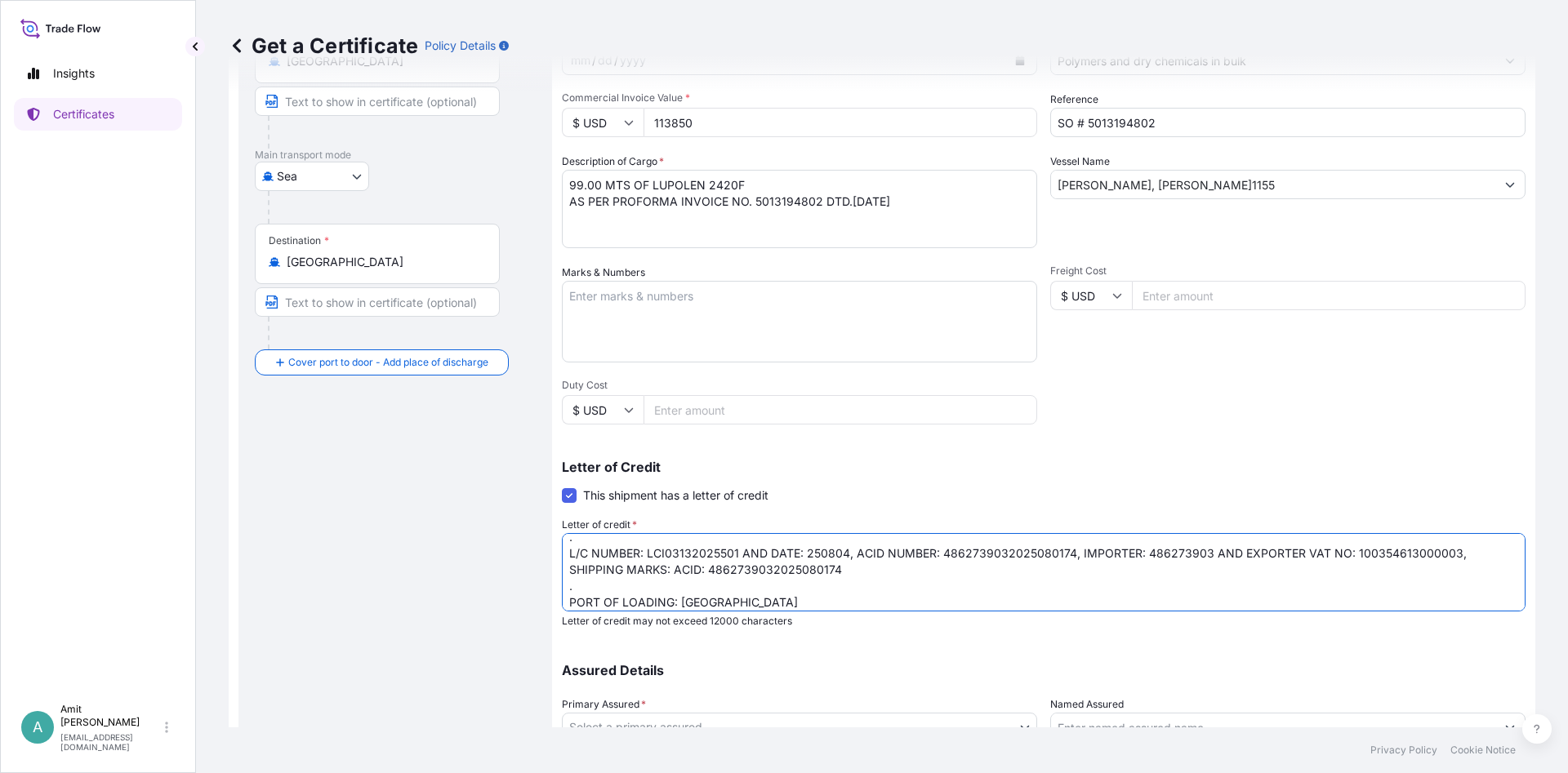
scroll to position [126, 0]
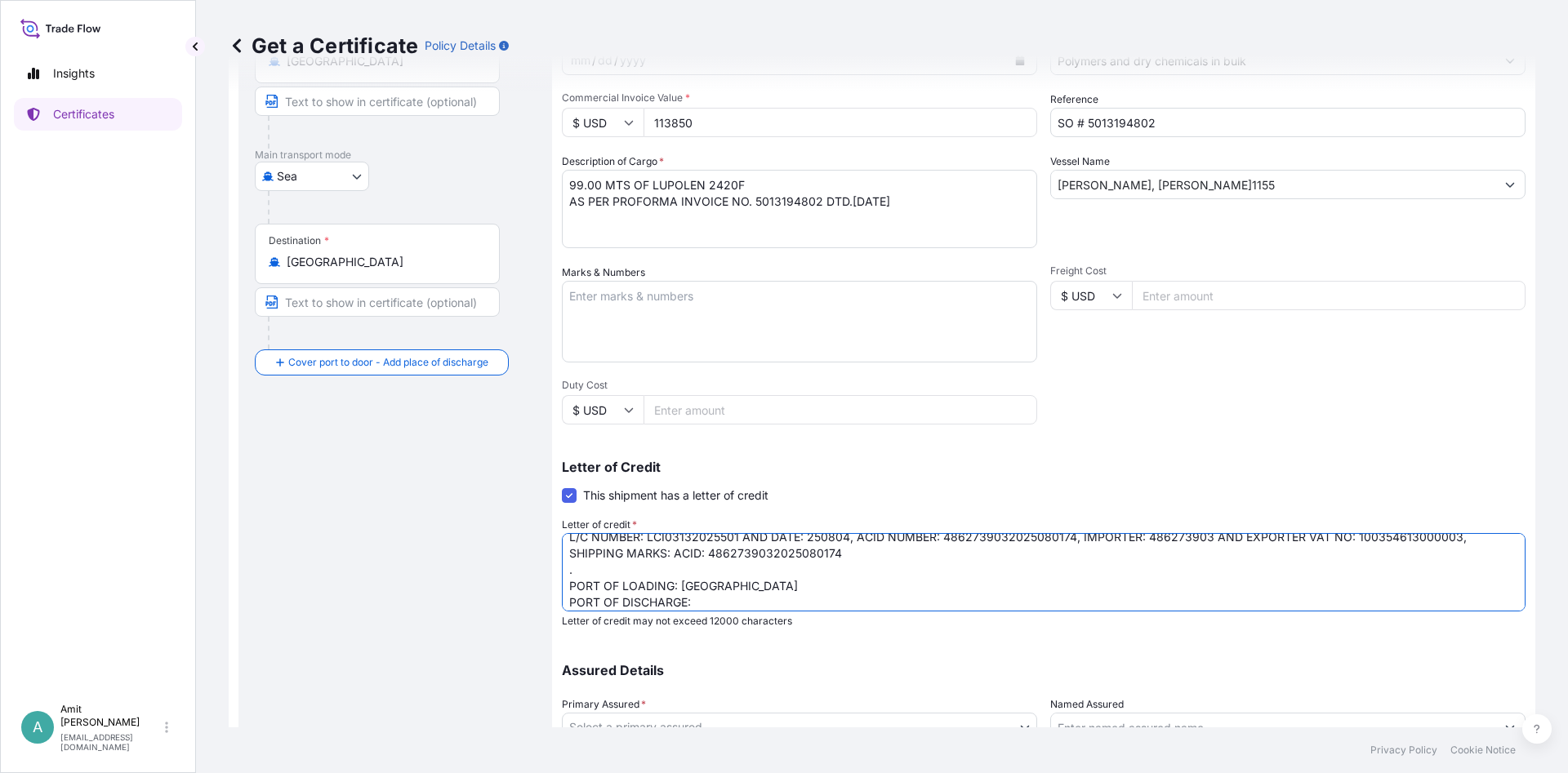
click at [748, 603] on textarea "INSURANCE CERTIFICATE ISSUED IN NEGOTIABLE FORM CLAIM PAYABLE AT DESTINATION TO…" at bounding box center [1043, 571] width 963 height 78
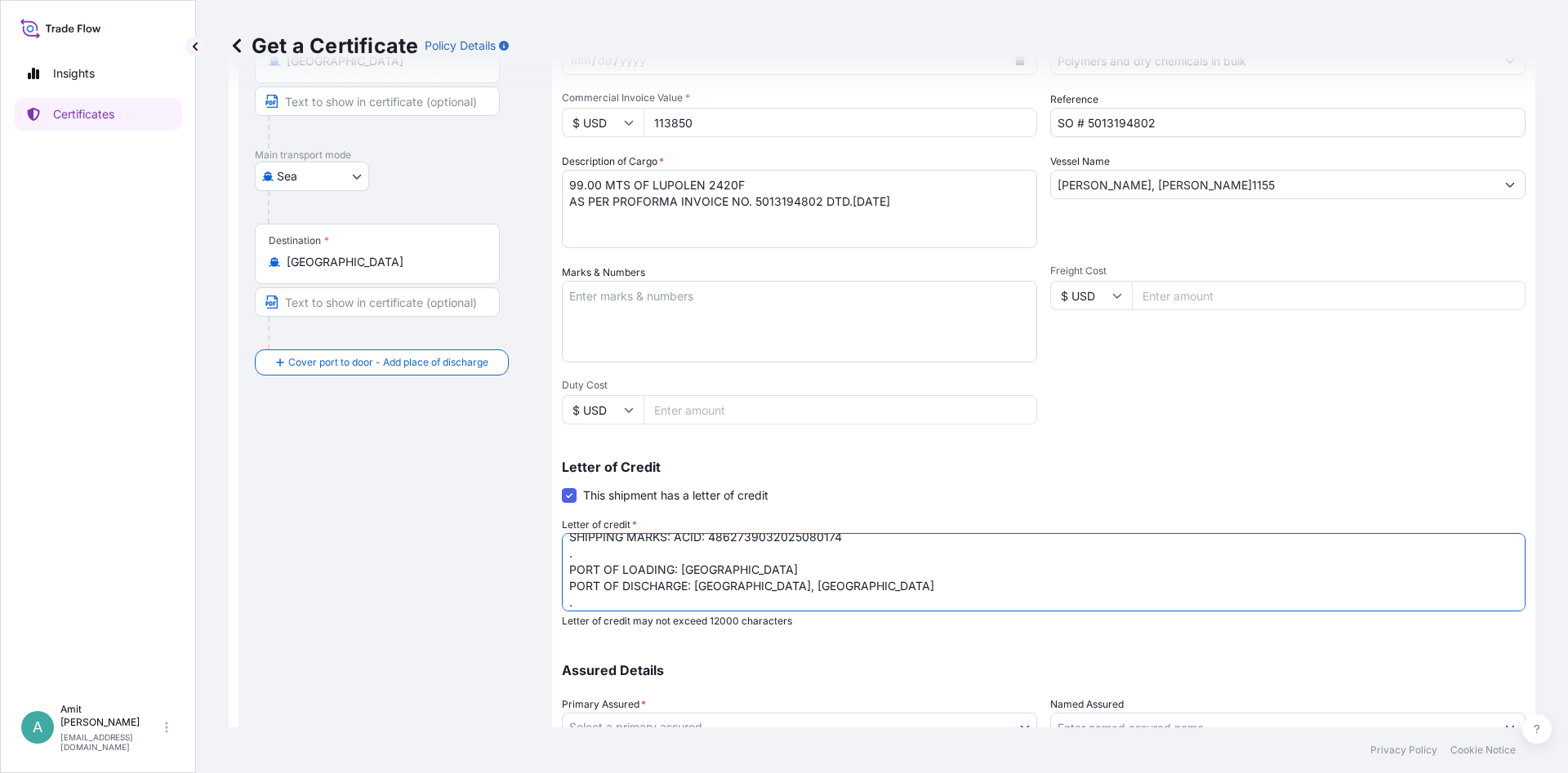
scroll to position [159, 0]
click at [583, 595] on textarea "INSURANCE CERTIFICATE ISSUED IN NEGOTIABLE FORM CLAIM PAYABLE AT DESTINATION TO…" at bounding box center [1043, 571] width 963 height 78
paste textarea "Insurance cover under this Insurance document is effective from: [DATE] . "[PER…"
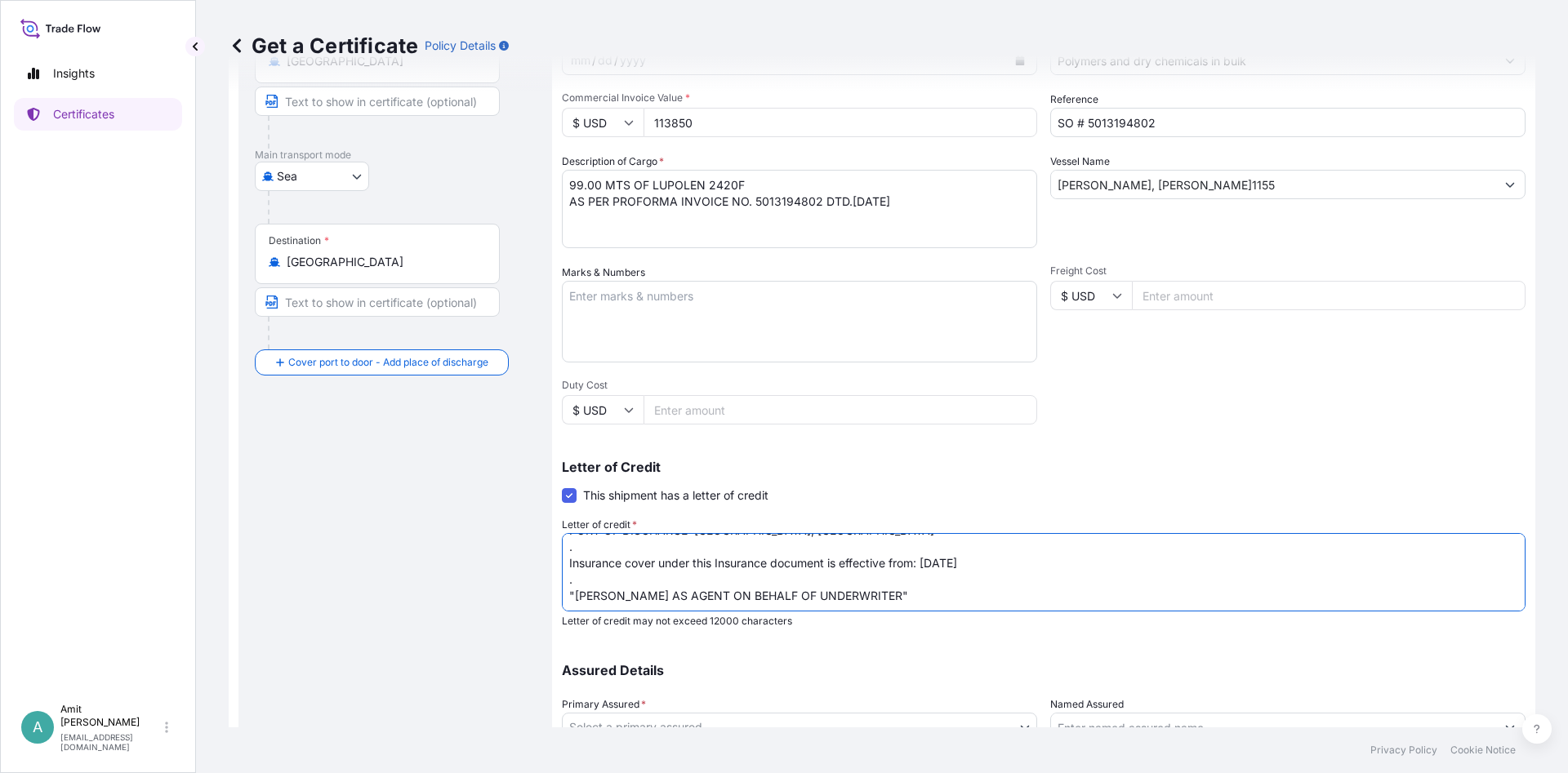
scroll to position [197, 0]
click at [924, 562] on textarea "INSURANCE CERTIFICATE ISSUED IN NEGOTIABLE FORM CLAIM PAYABLE AT DESTINATION TO…" at bounding box center [1043, 571] width 963 height 78
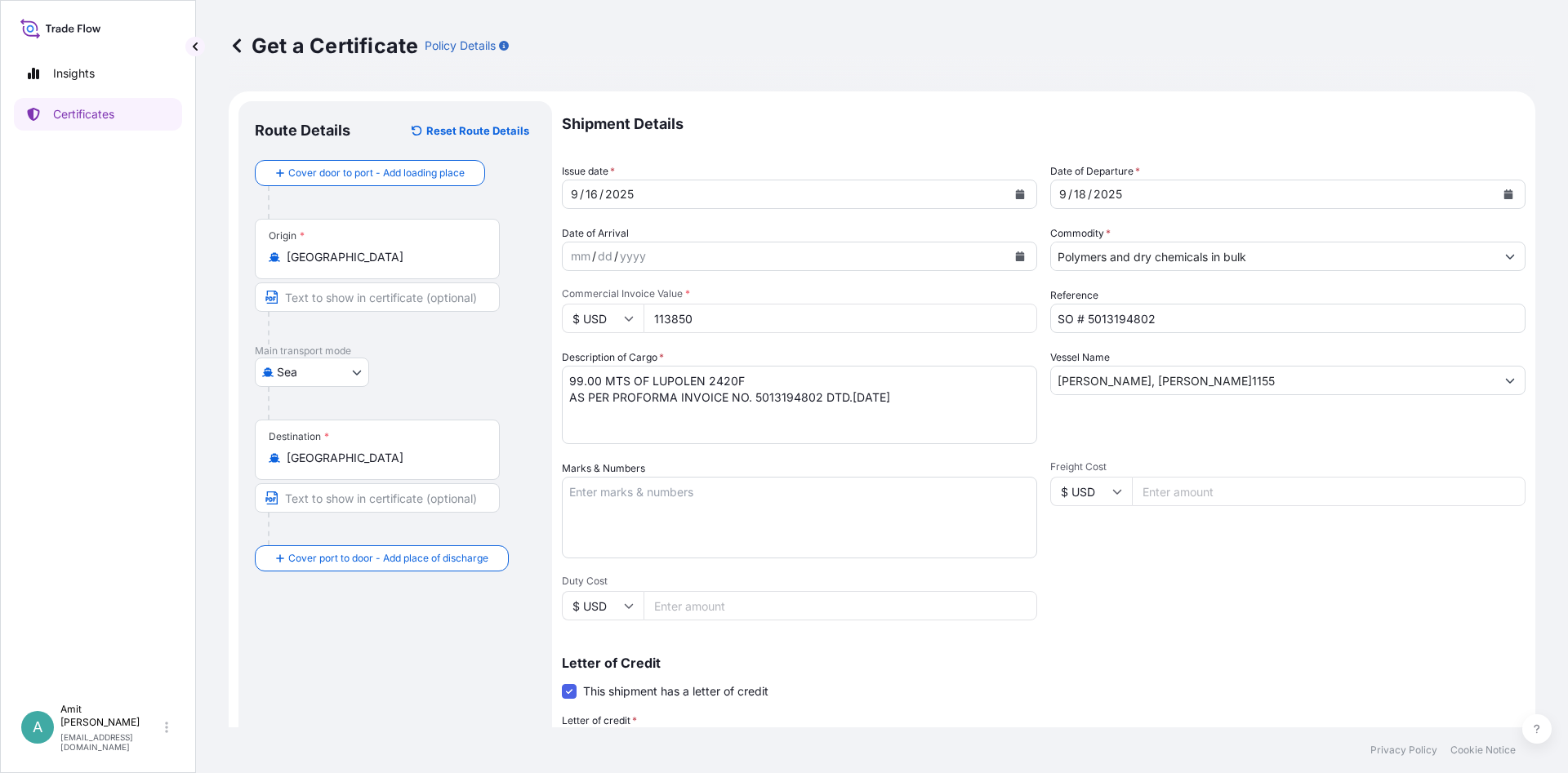
scroll to position [321, 0]
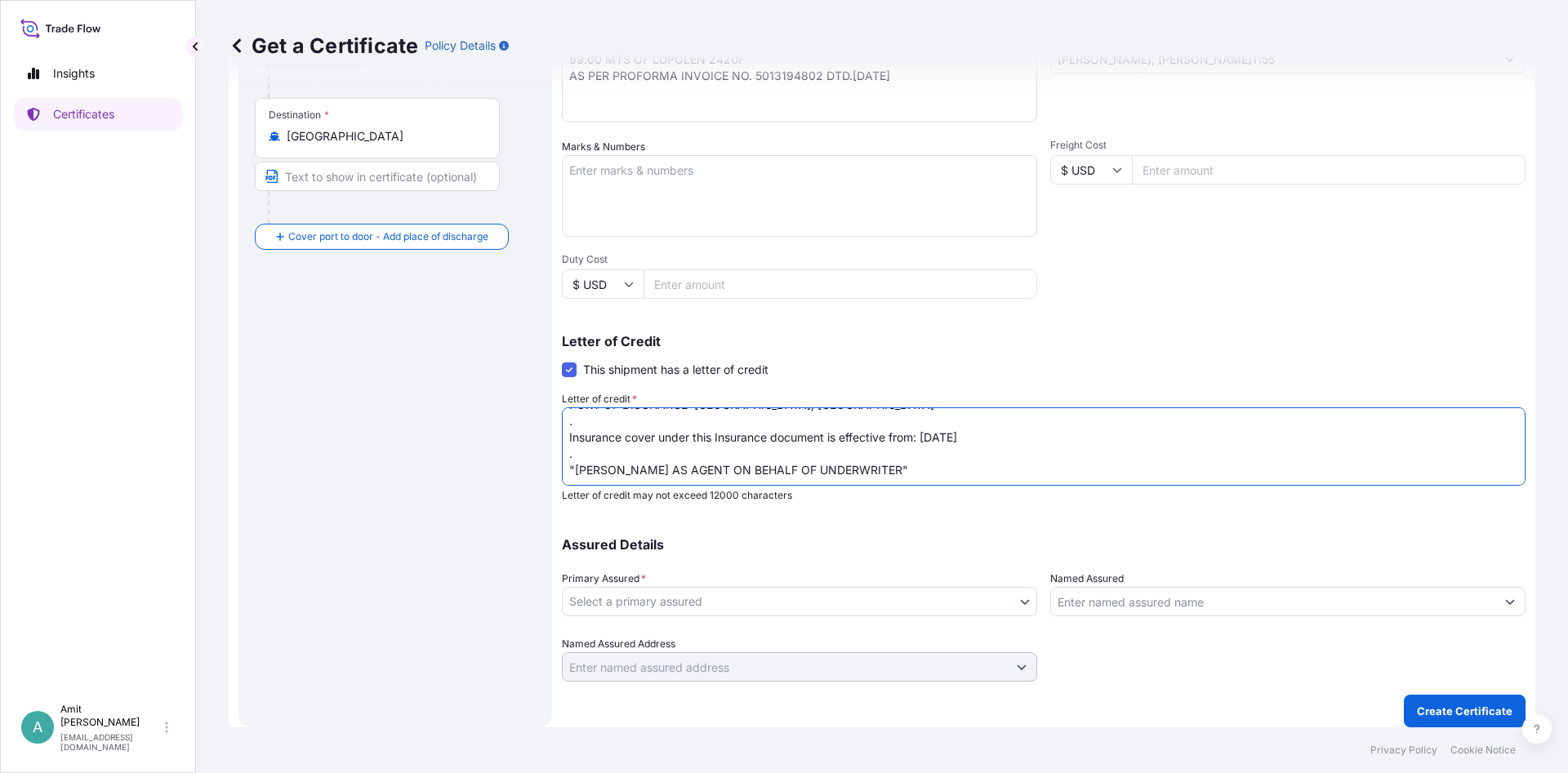
type textarea "INSURANCE CERTIFICATE ISSUED IN NEGOTIABLE FORM CLAIM PAYABLE AT DESTINATION TO…"
click at [641, 593] on body "Insights Certificates A [PERSON_NAME] [EMAIL_ADDRESS][DOMAIN_NAME] Get a Certif…" at bounding box center [784, 386] width 1568 height 773
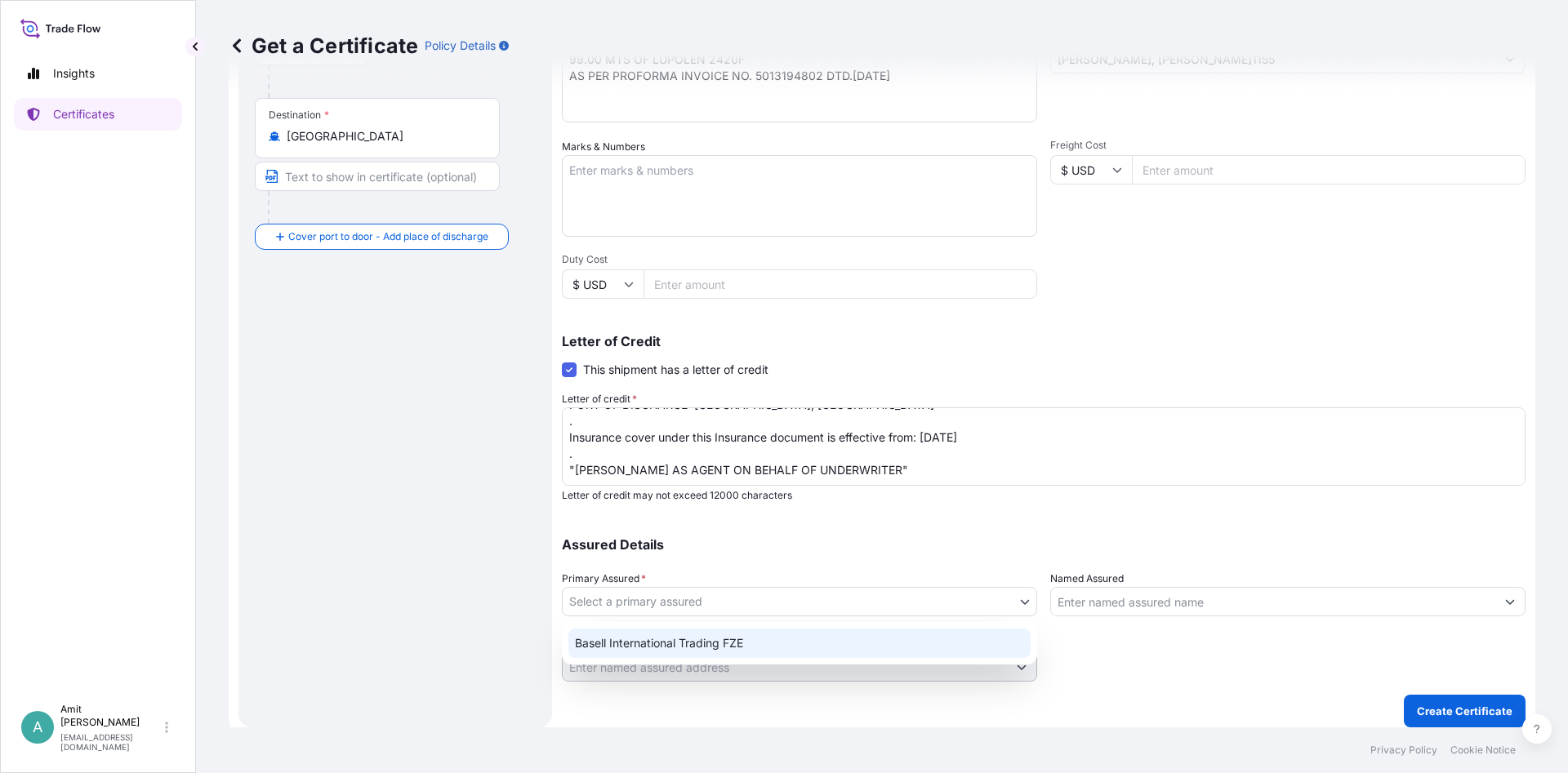
click at [617, 656] on div "Basell International Trading FZE" at bounding box center [799, 643] width 462 height 30
select select "32039"
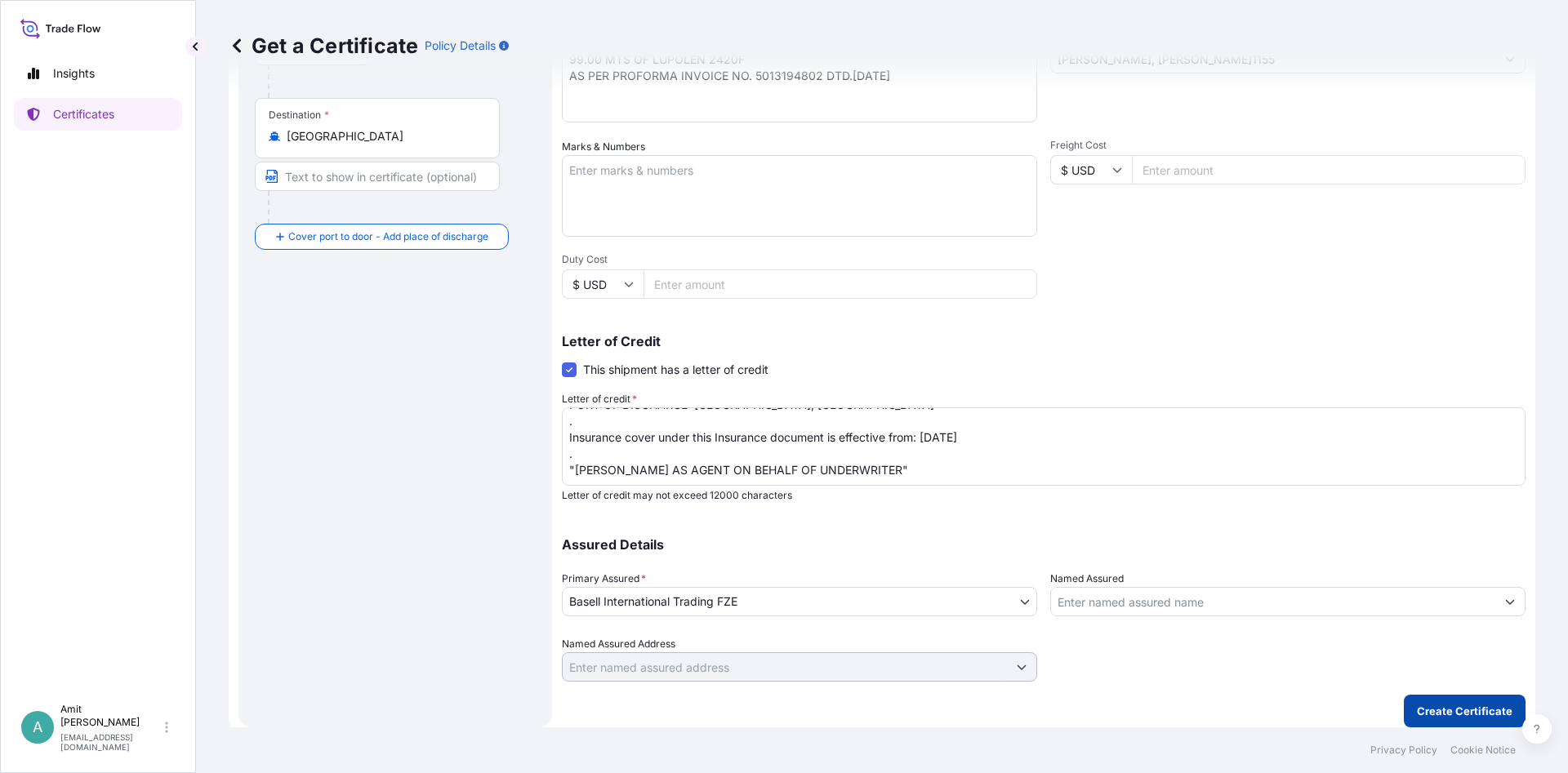
click at [1451, 706] on p "Create Certificate" at bounding box center [1465, 711] width 96 height 17
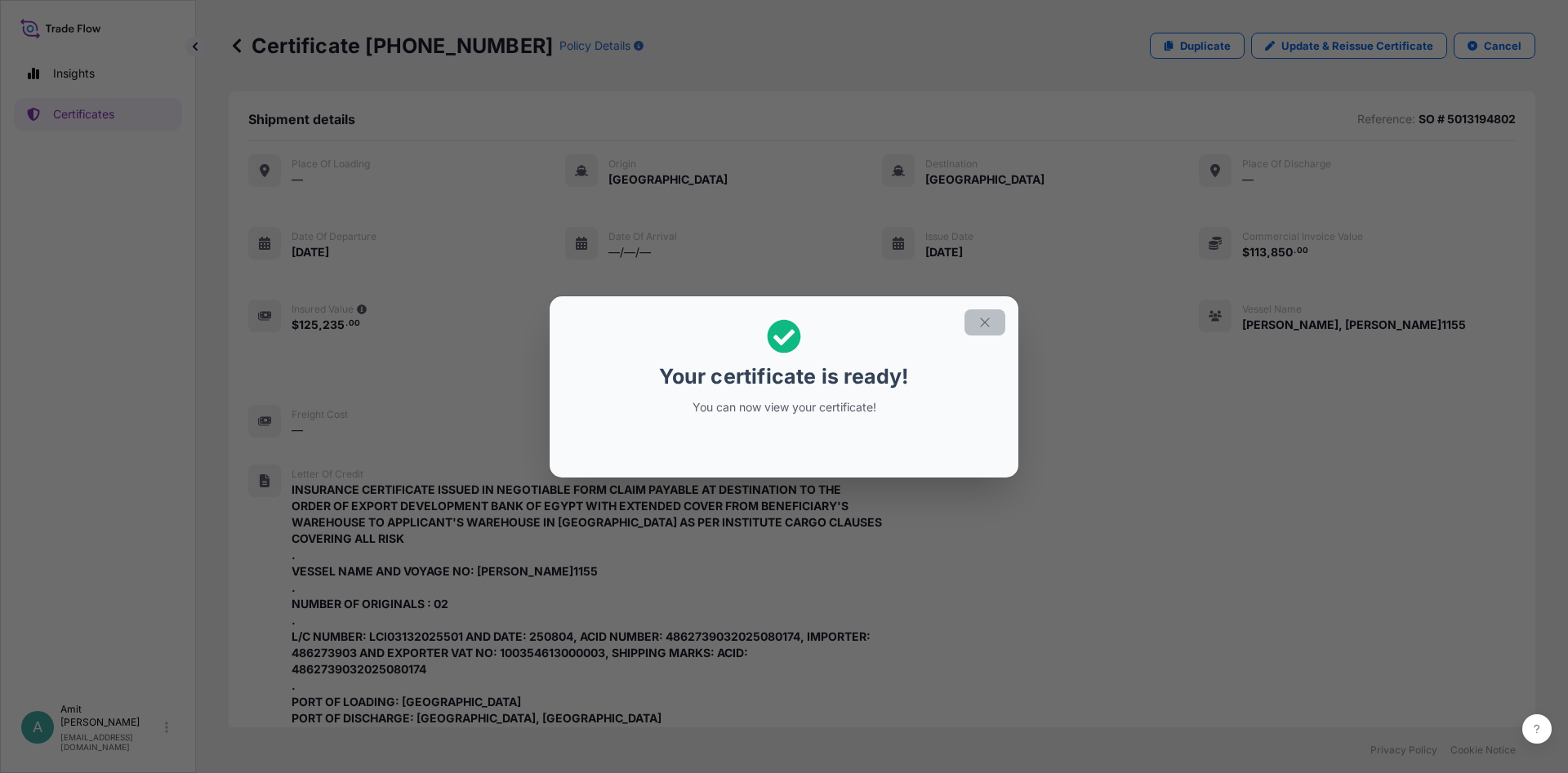
click at [990, 329] on icon "button" at bounding box center [985, 323] width 15 height 15
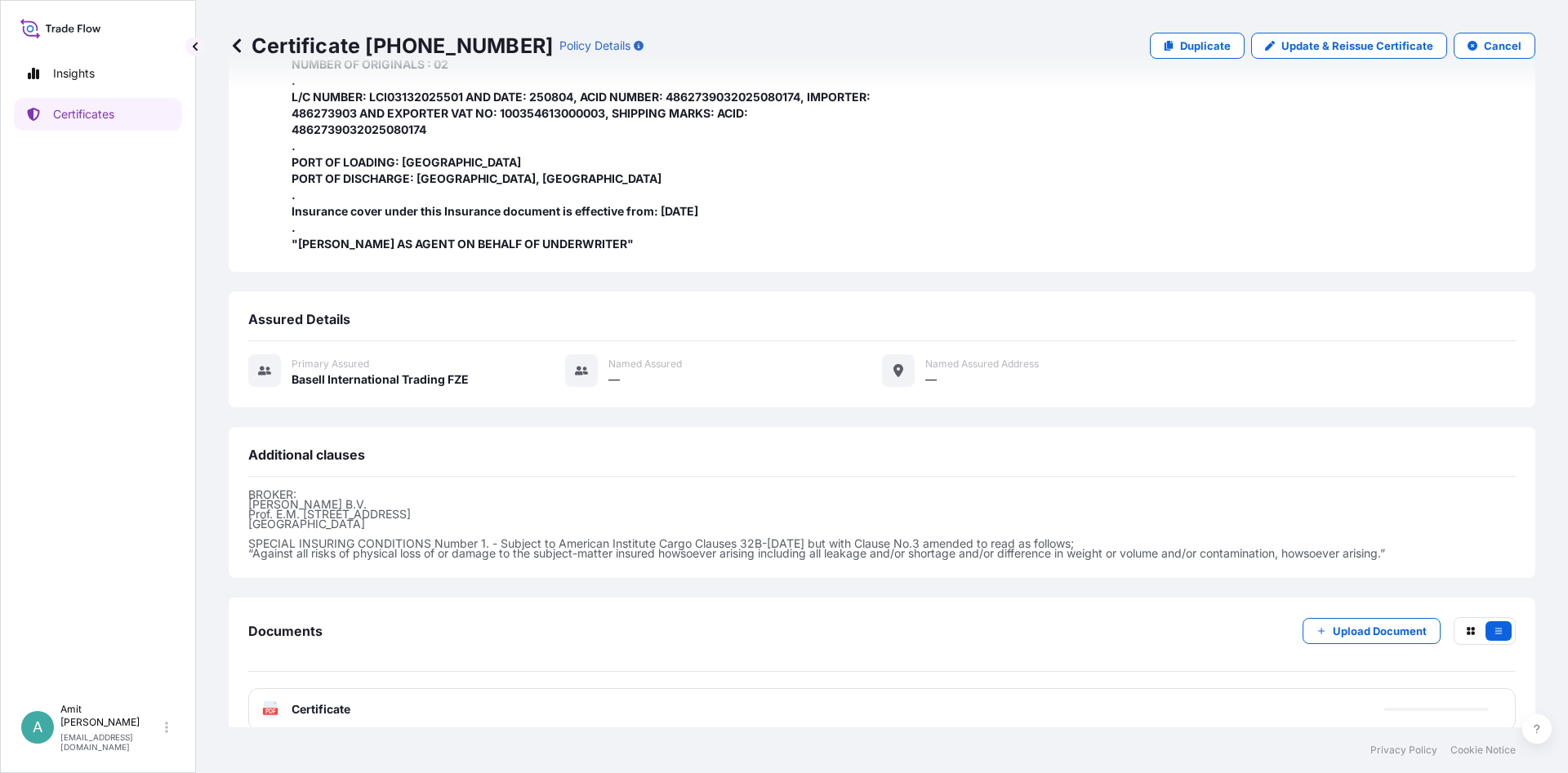
scroll to position [560, 0]
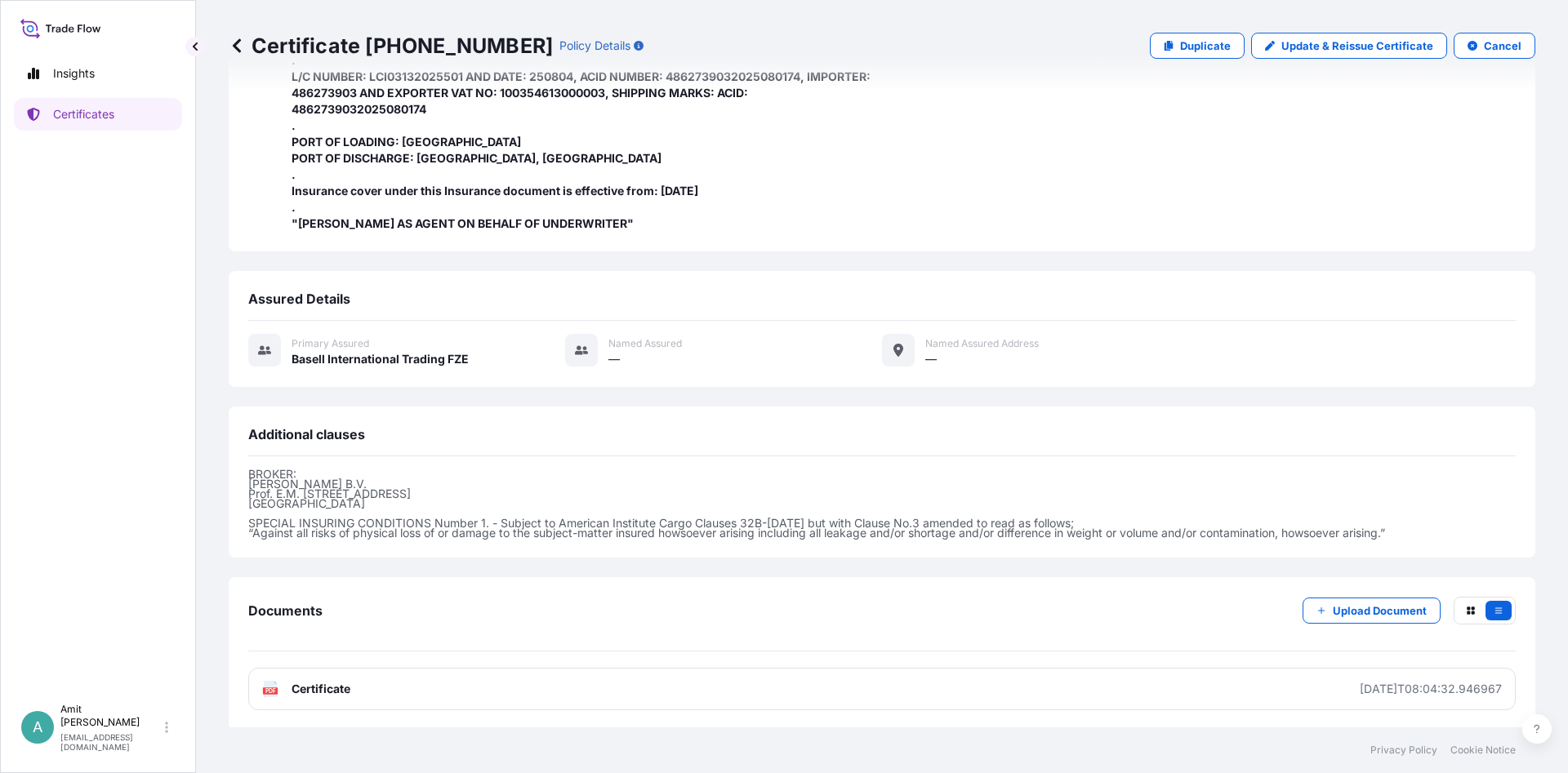
click at [469, 686] on link "PDF Certificate [DATE]T08:04:32.946967" at bounding box center [882, 689] width 1267 height 42
